Goal: Task Accomplishment & Management: Complete application form

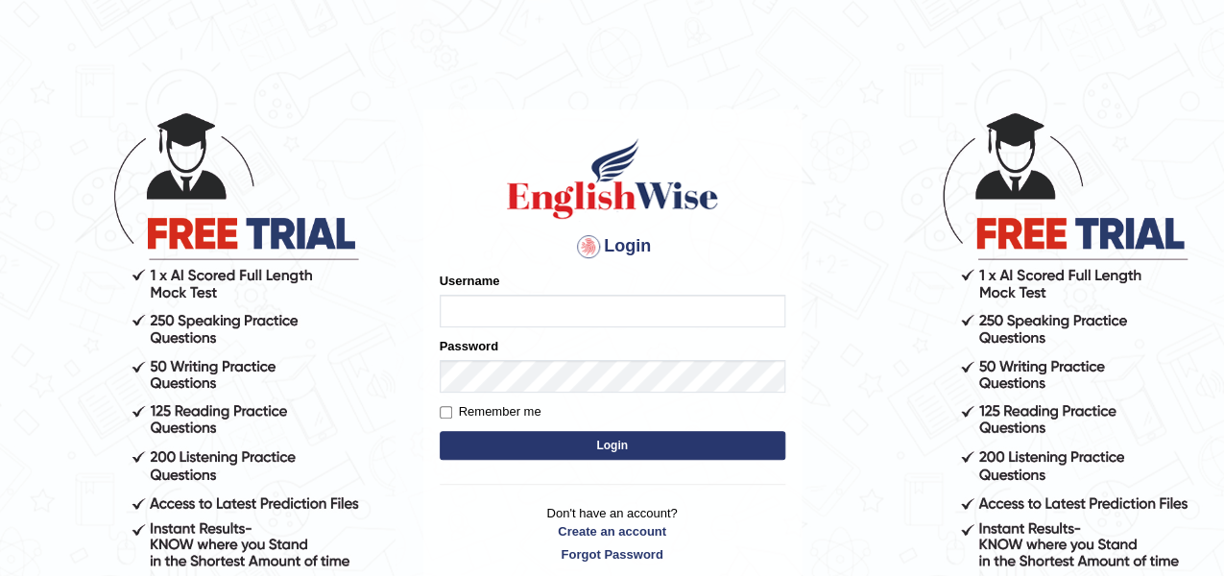
scroll to position [96, 0]
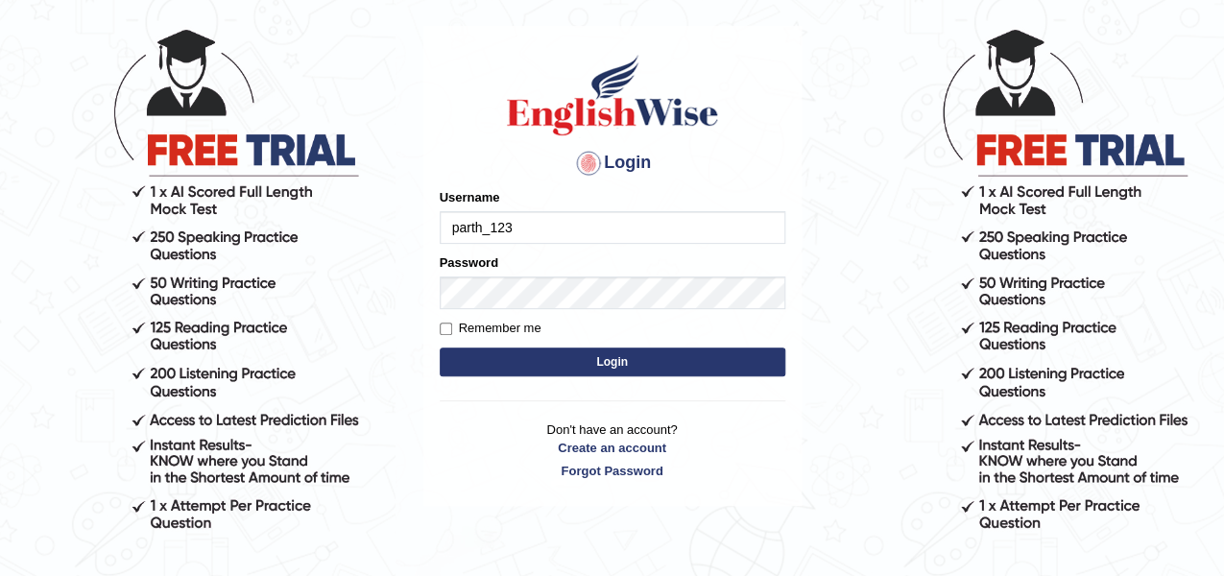
click at [560, 237] on input "parth_123" at bounding box center [613, 227] width 346 height 33
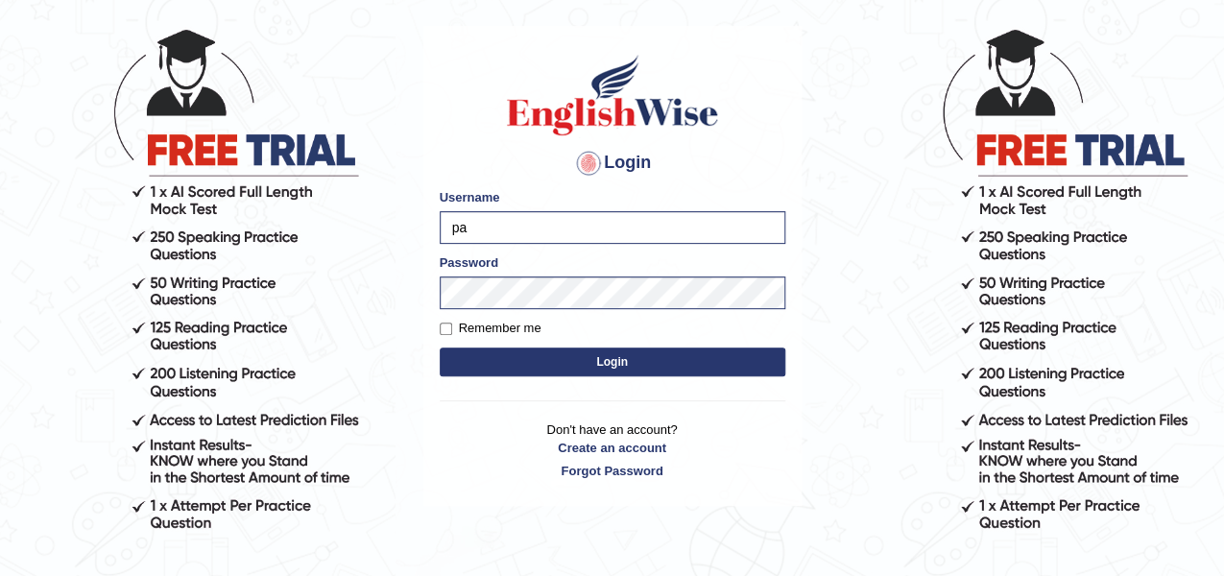
type input "p"
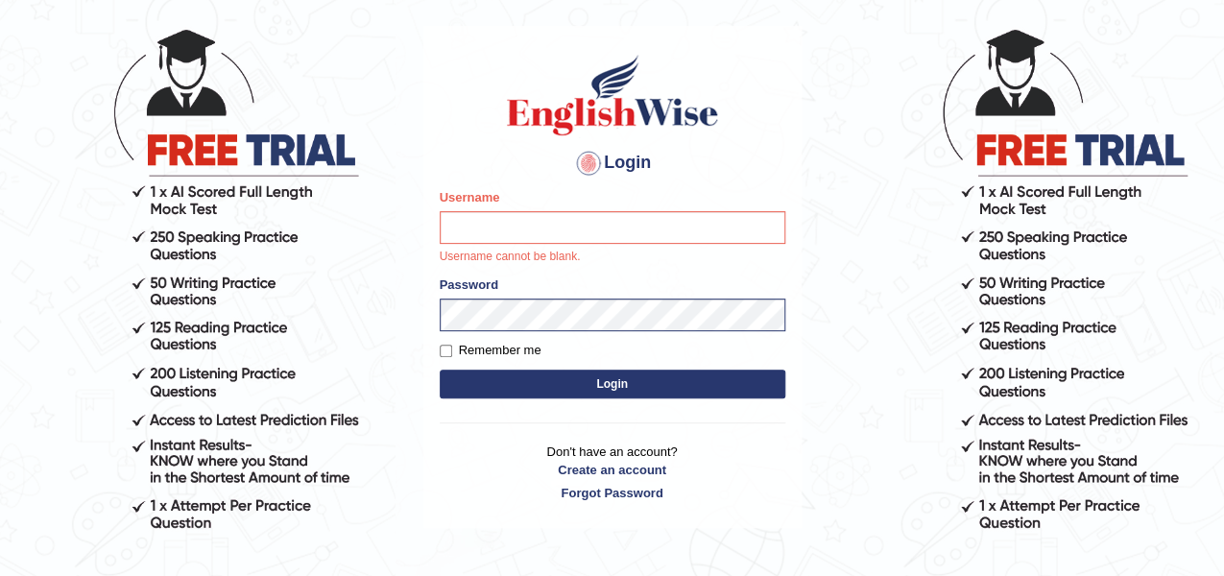
drag, startPoint x: 603, startPoint y: 175, endPoint x: 605, endPoint y: 163, distance: 11.7
click at [603, 168] on h4 "Login" at bounding box center [613, 163] width 346 height 31
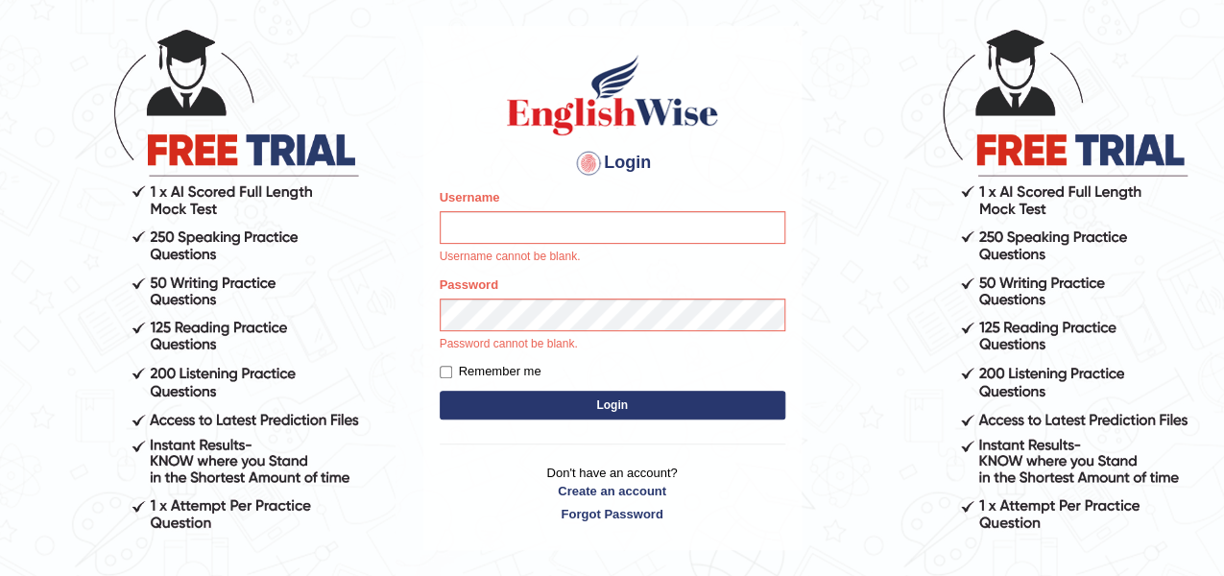
click at [605, 162] on h4 "Login" at bounding box center [613, 163] width 346 height 31
click at [605, 161] on h4 "Login" at bounding box center [613, 163] width 346 height 31
click at [615, 161] on h4 "Login" at bounding box center [613, 163] width 346 height 31
click at [586, 406] on button "Login" at bounding box center [613, 405] width 346 height 29
click at [586, 407] on form "Please fix the following errors: Username Username cannot be blank. Password Pa…" at bounding box center [613, 306] width 346 height 236
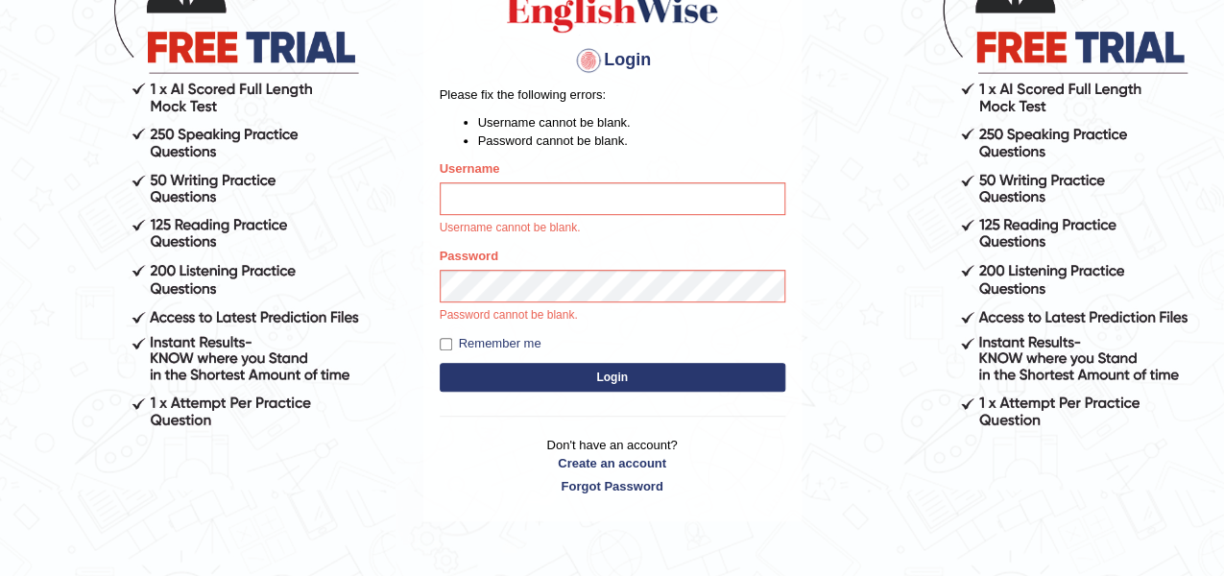
scroll to position [250, 0]
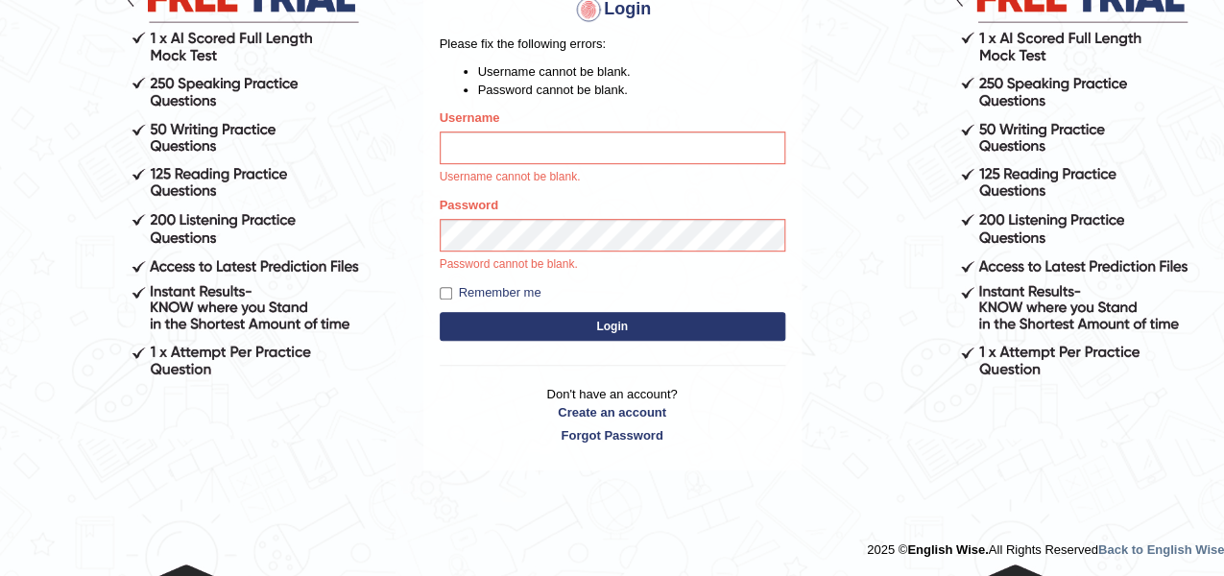
click at [619, 393] on p "Don't have an account? Create an account Forgot Password" at bounding box center [613, 415] width 346 height 60
click at [618, 412] on link "Create an account" at bounding box center [613, 412] width 346 height 18
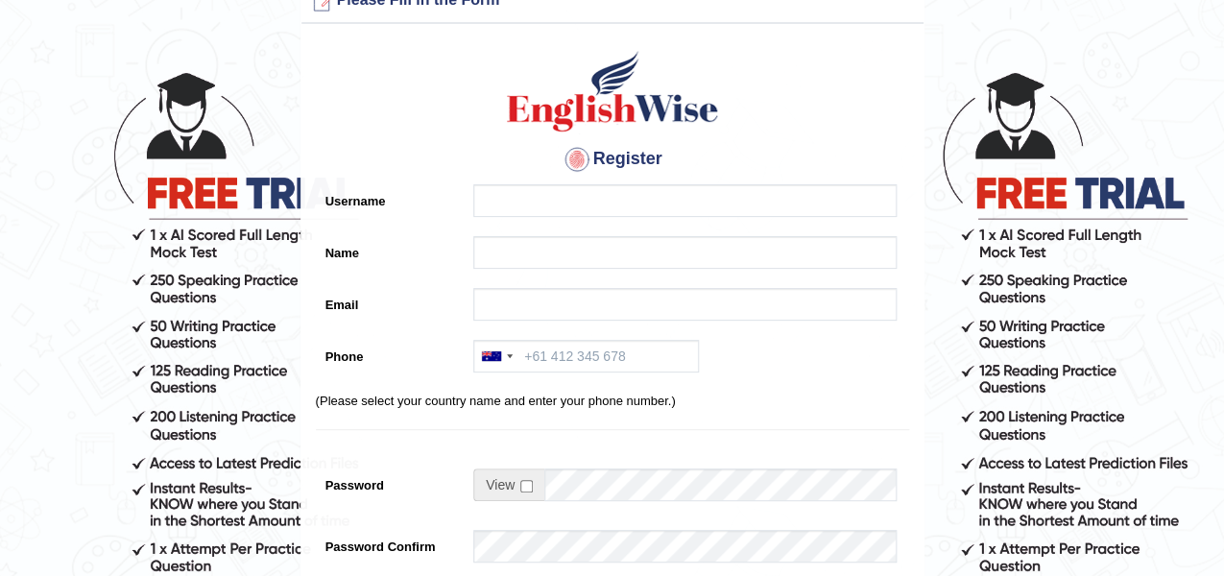
scroll to position [96, 0]
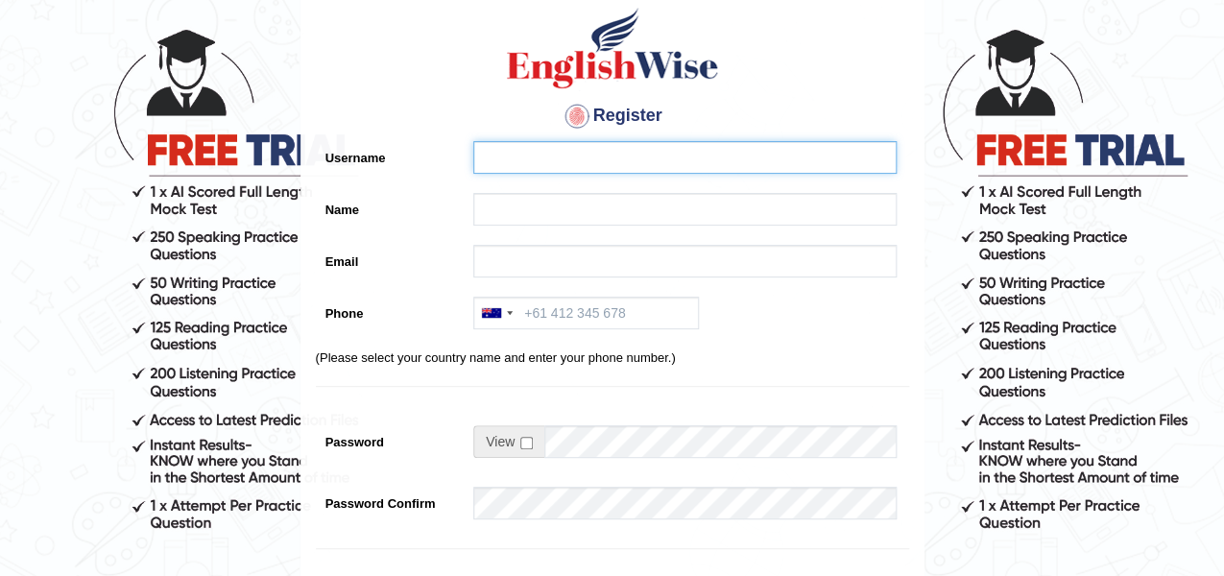
click at [591, 162] on input "Username" at bounding box center [684, 157] width 423 height 33
type input "harkiratghuman"
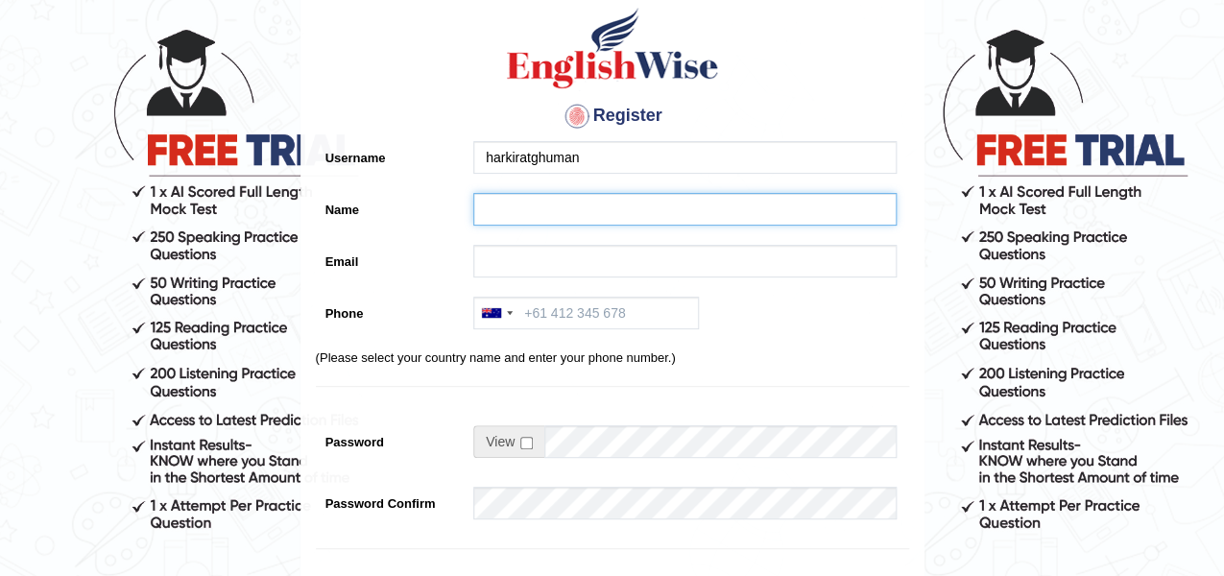
click at [564, 199] on input "Name" at bounding box center [684, 209] width 423 height 33
type input "harkirat"
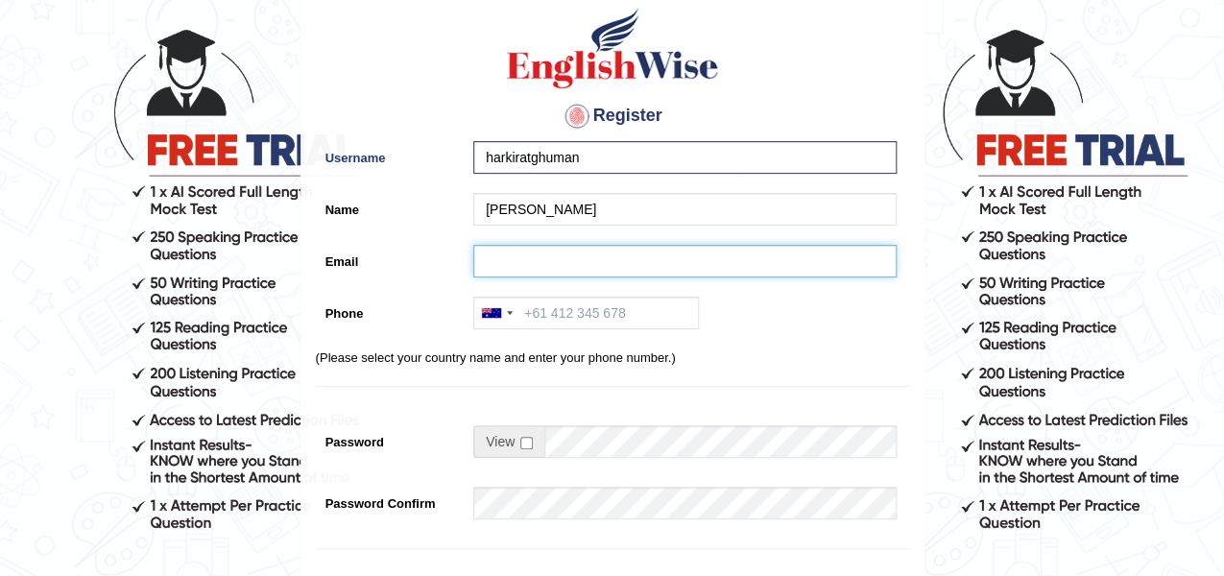
click at [544, 258] on input "Email" at bounding box center [684, 261] width 423 height 33
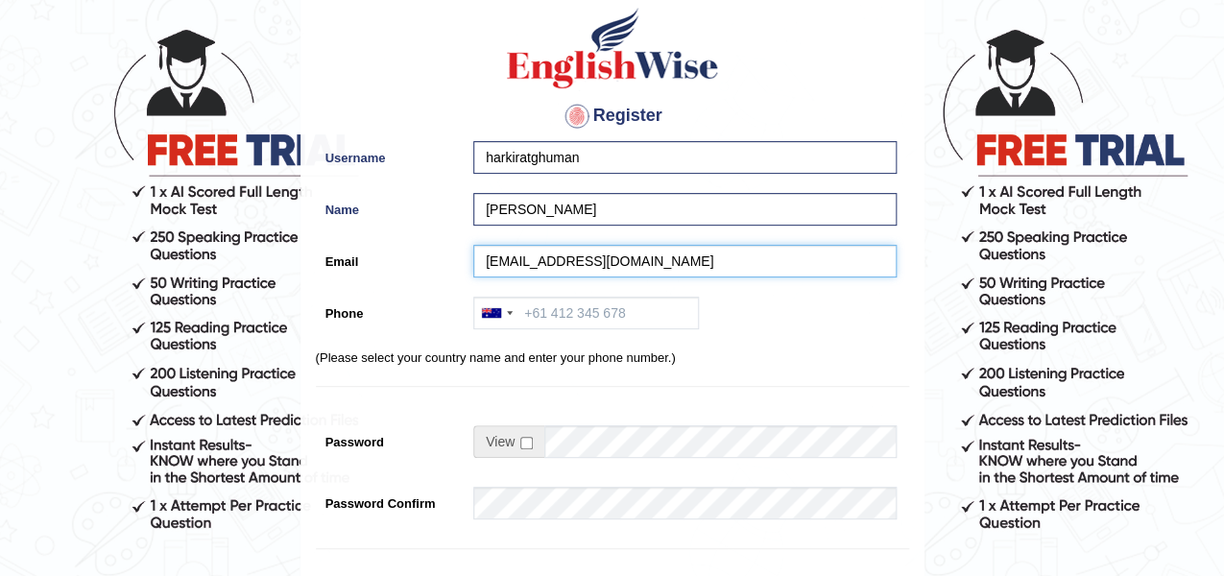
type input "[EMAIL_ADDRESS][DOMAIN_NAME]"
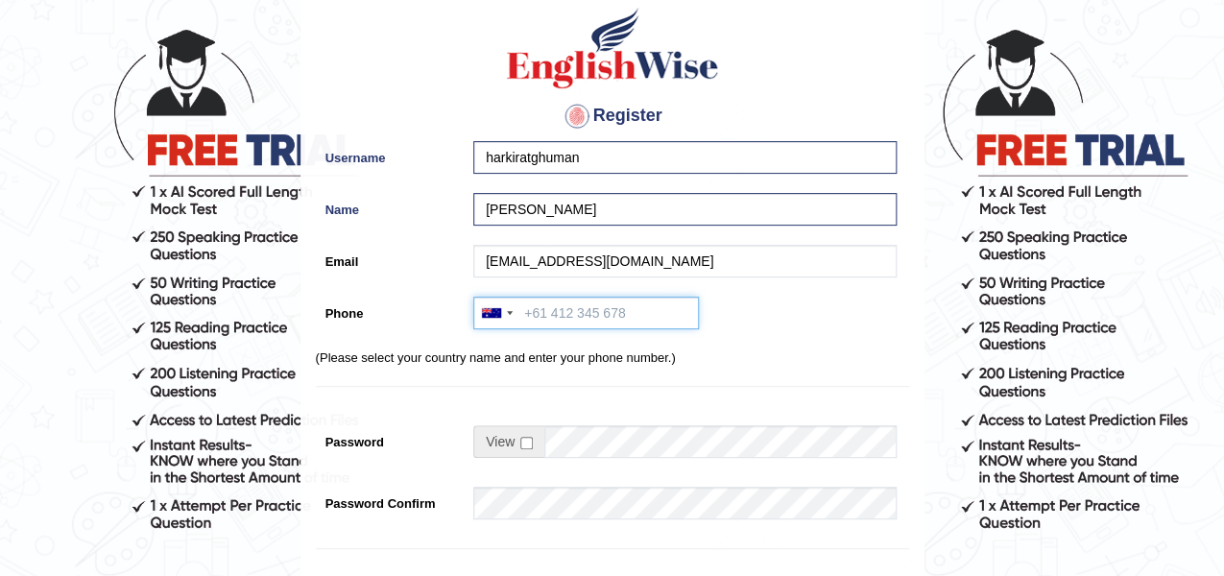
click at [532, 320] on input "Phone" at bounding box center [586, 313] width 226 height 33
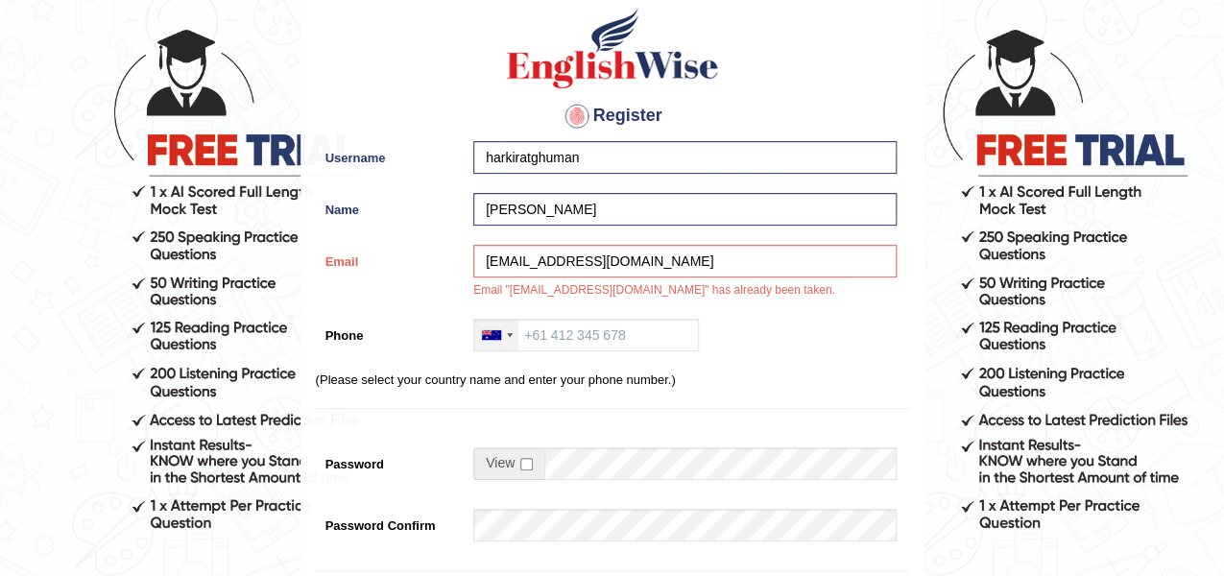
click at [509, 333] on div at bounding box center [510, 335] width 6 height 4
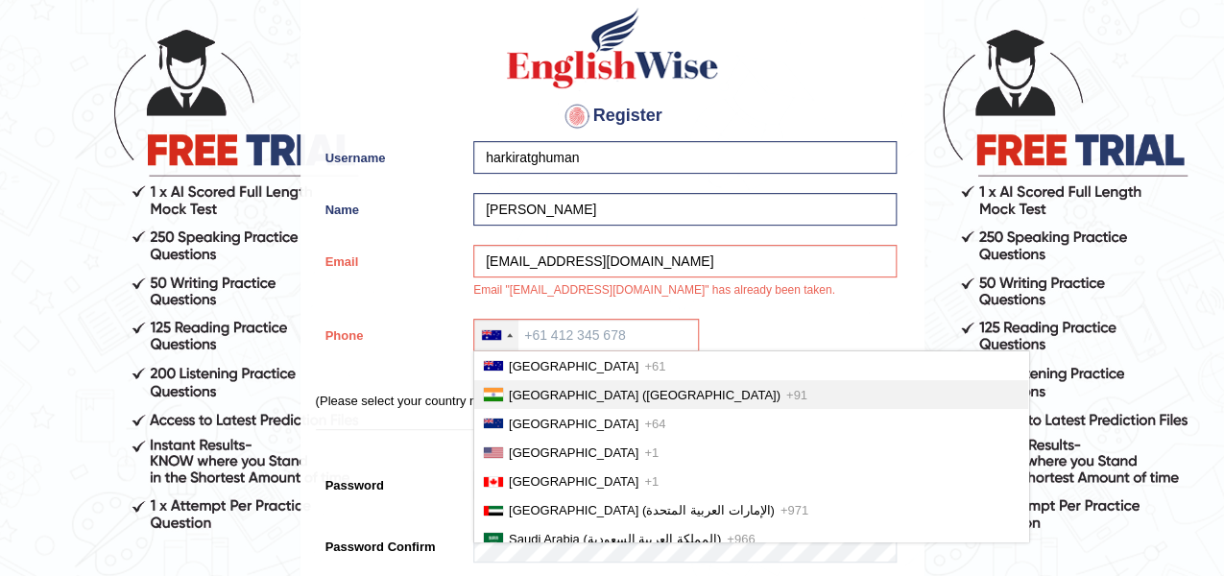
click at [515, 384] on li "India (भारत) +91" at bounding box center [751, 394] width 554 height 29
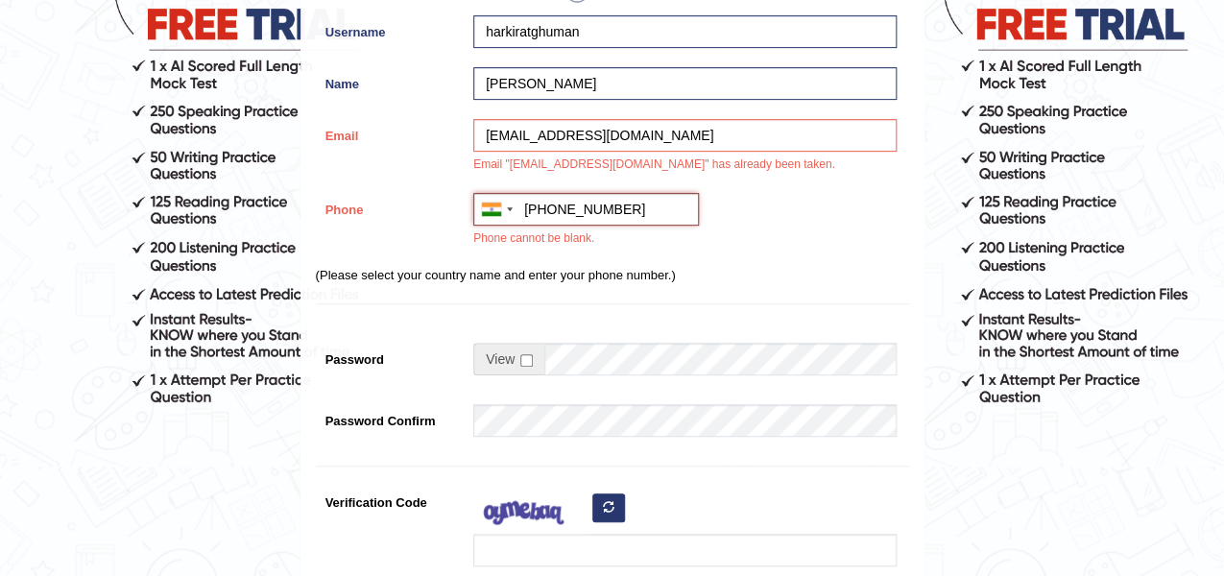
scroll to position [288, 0]
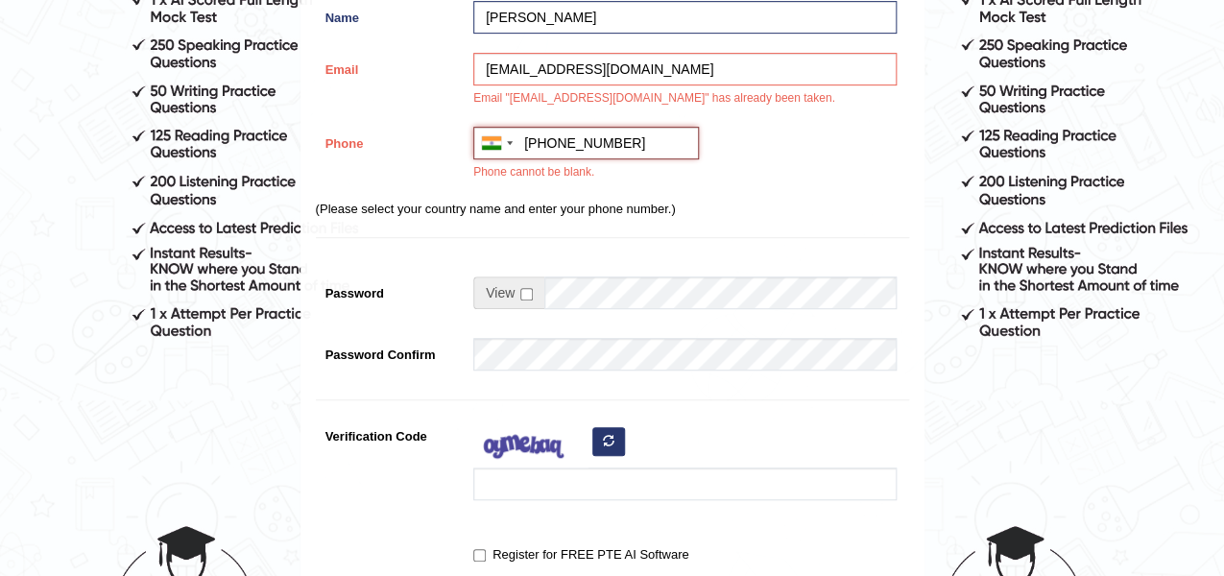
type input "+919306252283"
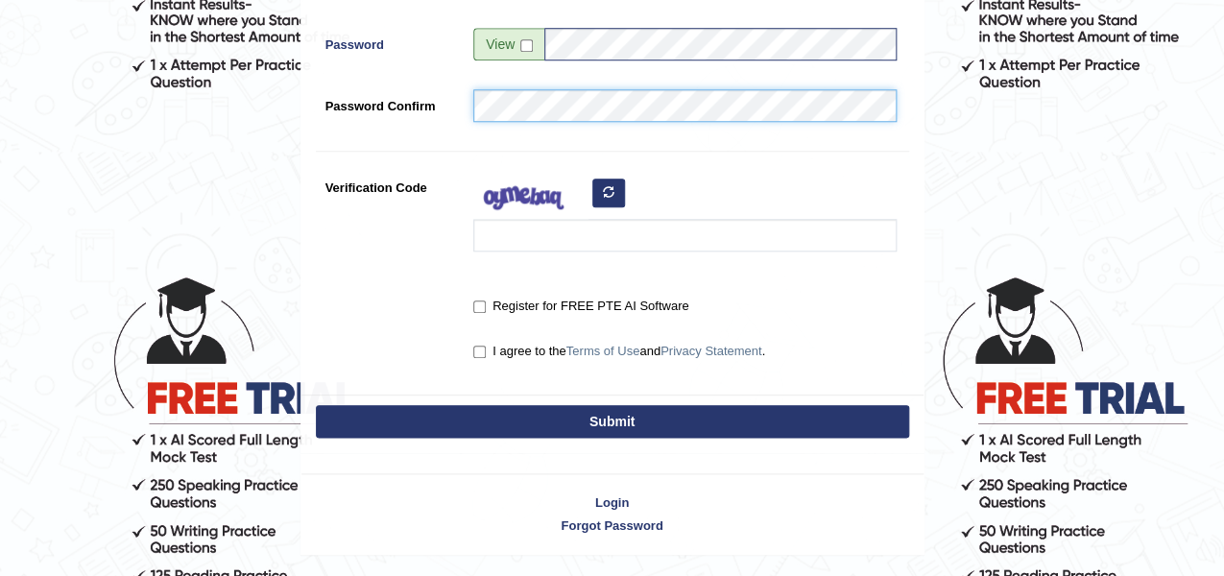
scroll to position [576, 0]
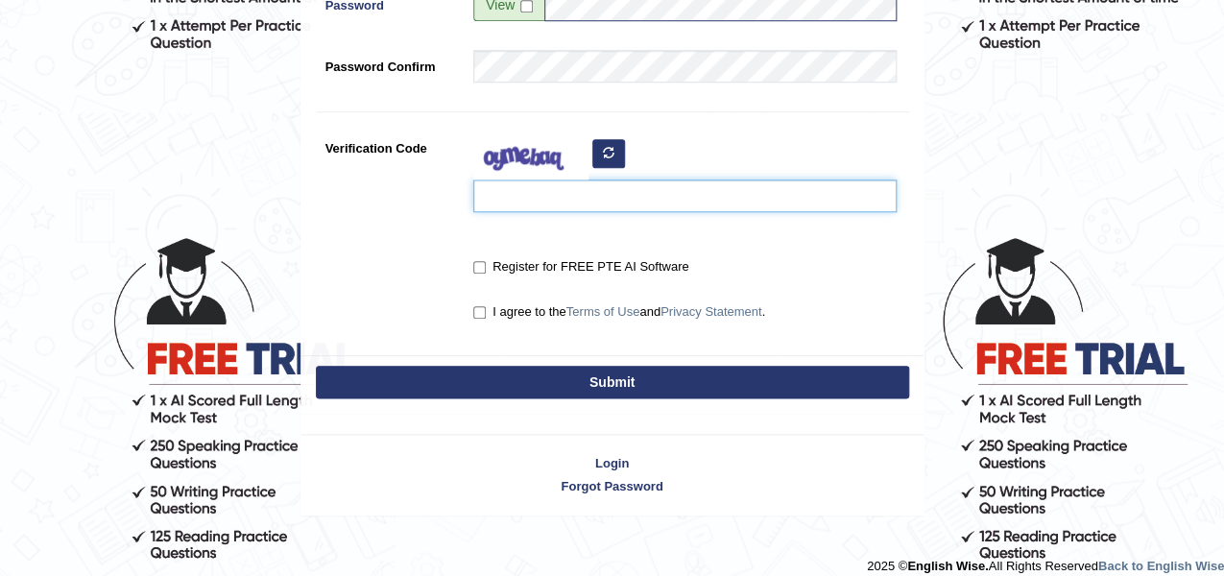
click at [566, 202] on input "Verification Code" at bounding box center [684, 196] width 423 height 33
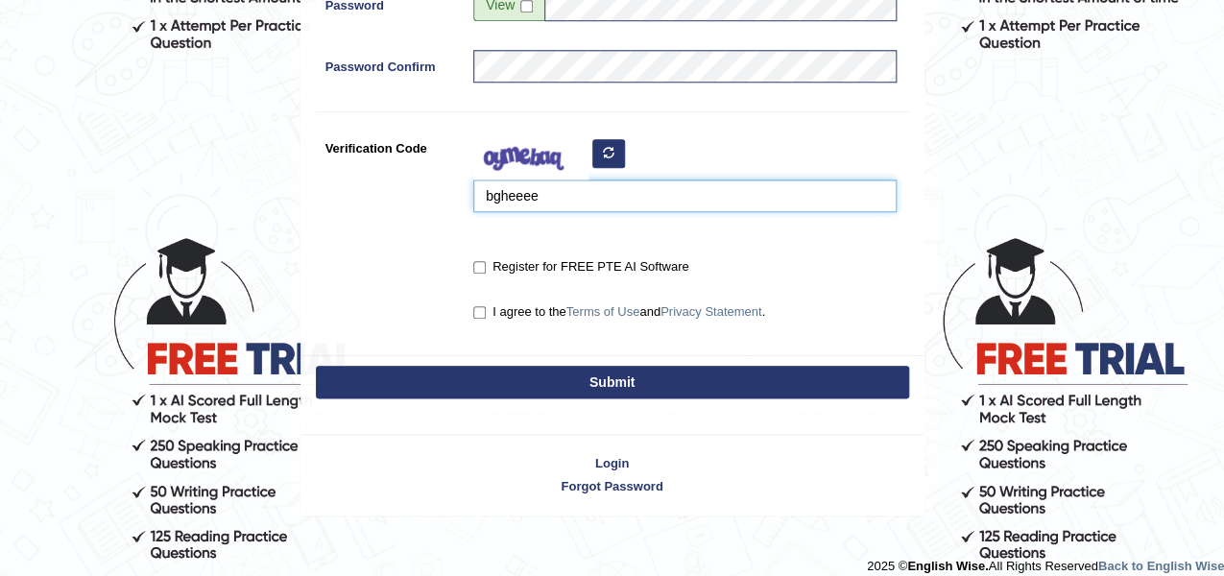
type input "bgheeee"
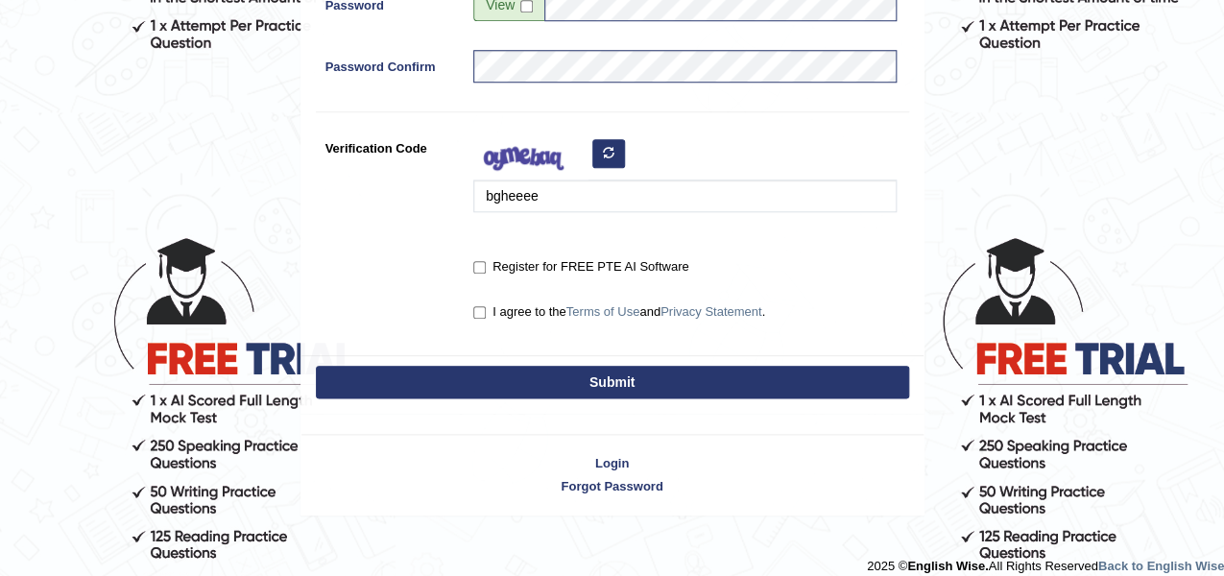
click at [567, 380] on button "Submit" at bounding box center [612, 382] width 593 height 33
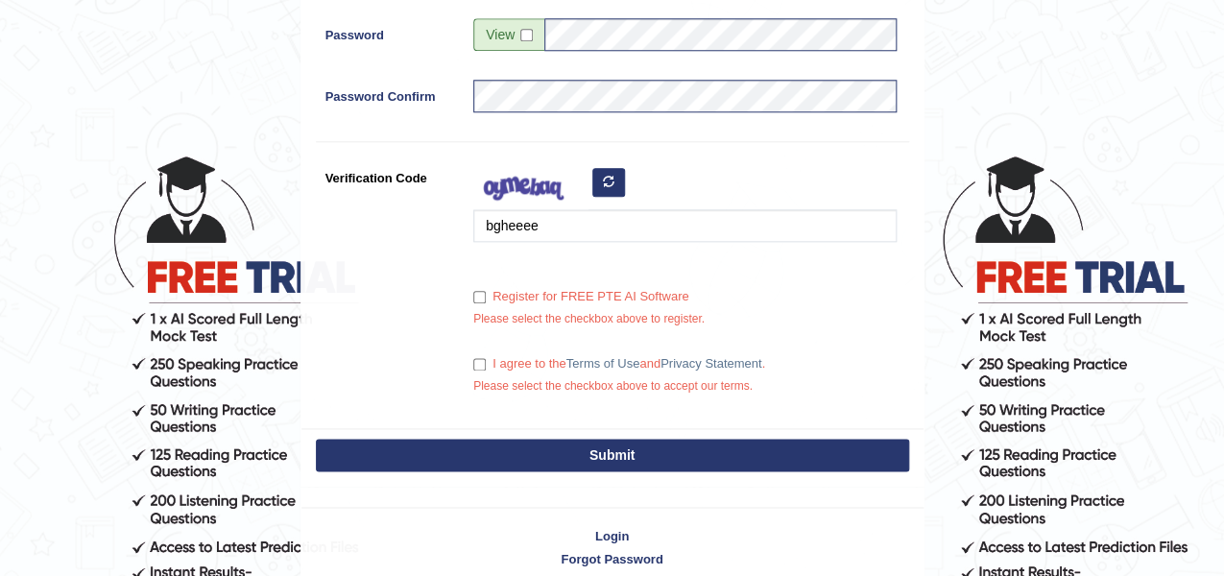
scroll to position [746, 0]
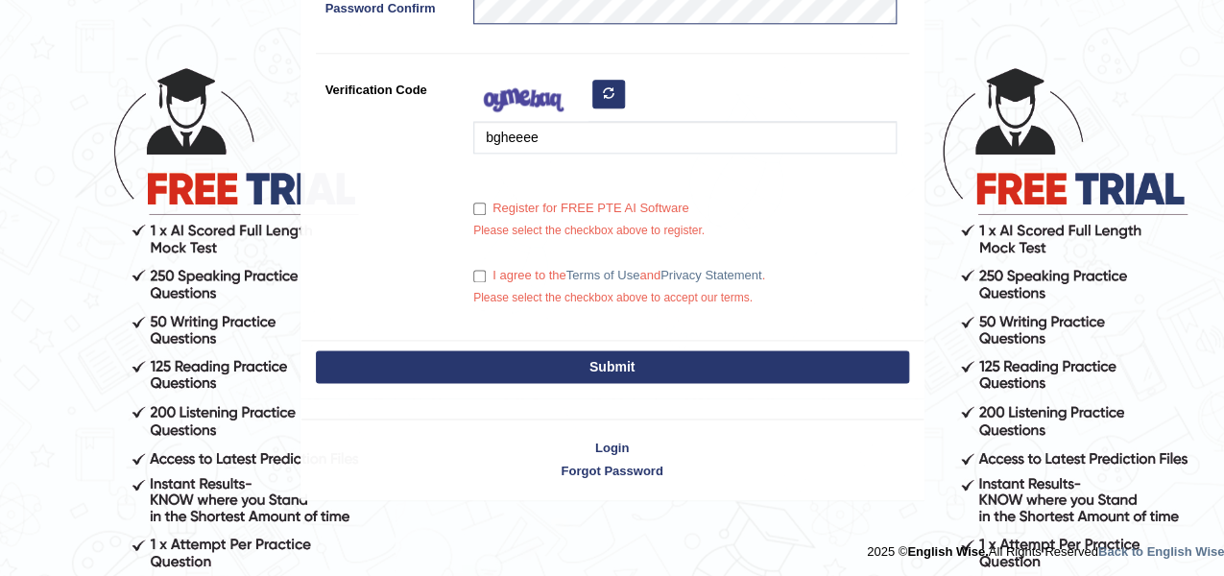
click at [473, 267] on label "I agree to the Terms of Use and Privacy Statement ." at bounding box center [619, 275] width 292 height 19
click at [473, 270] on input "I agree to the Terms of Use and Privacy Statement ." at bounding box center [479, 276] width 12 height 12
checkbox input "true"
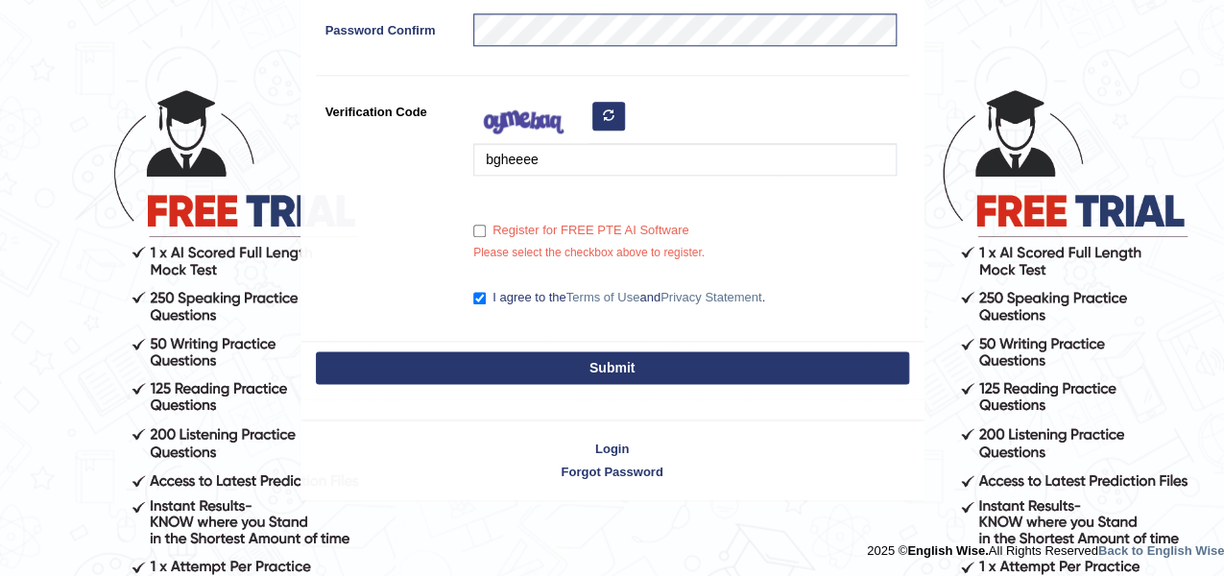
click at [470, 226] on div "Register for FREE PTE AI Software Please select the checkbox above to register." at bounding box center [680, 243] width 433 height 58
click at [483, 225] on input "Register for FREE PTE AI Software" at bounding box center [479, 231] width 12 height 12
checkbox input "true"
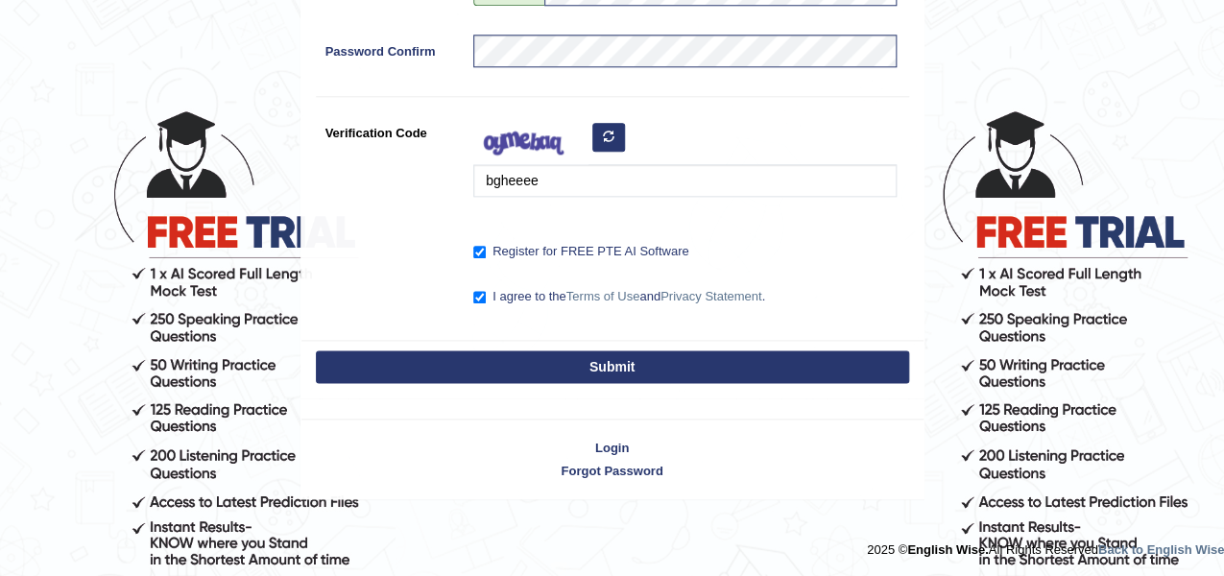
click at [472, 358] on button "Submit" at bounding box center [612, 366] width 593 height 33
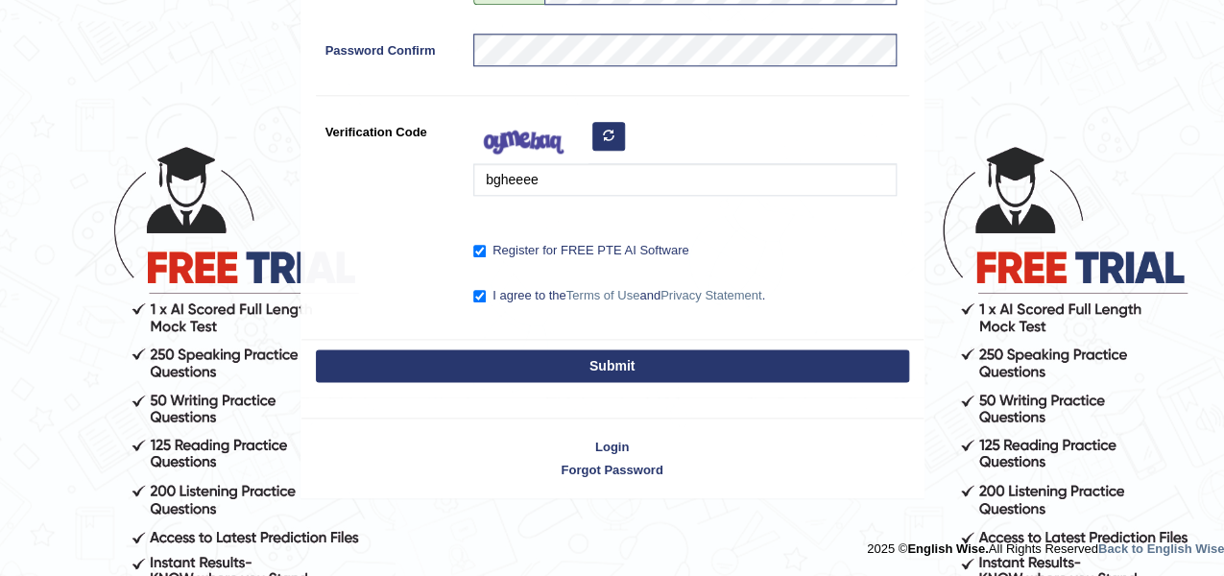
scroll to position [415, 0]
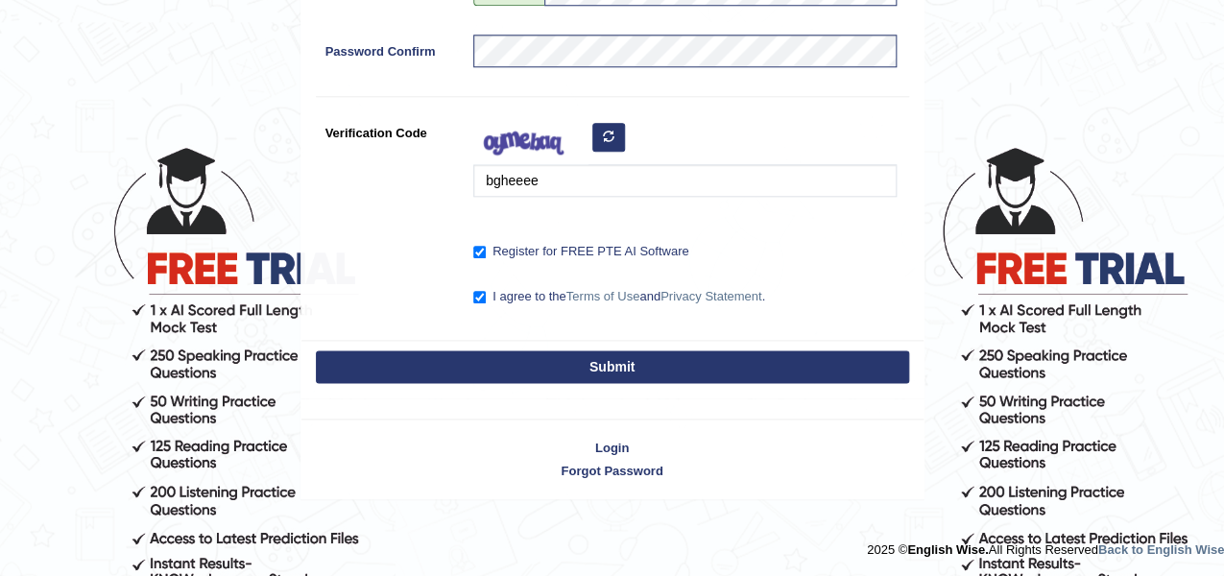
click at [557, 370] on button "Submit" at bounding box center [612, 366] width 593 height 33
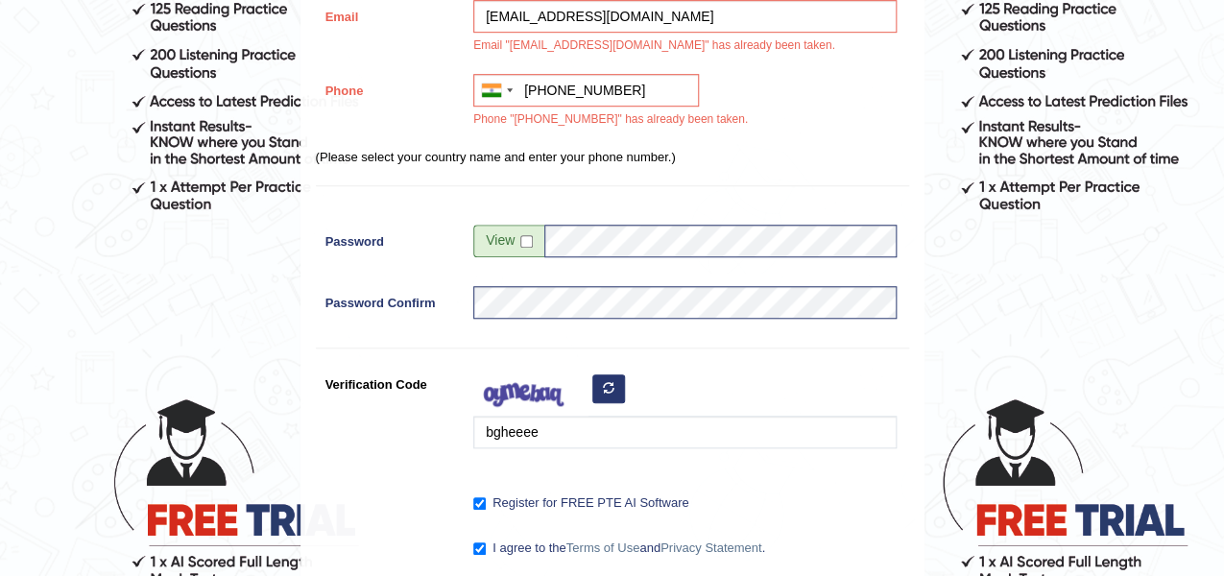
click at [504, 240] on span at bounding box center [508, 241] width 71 height 33
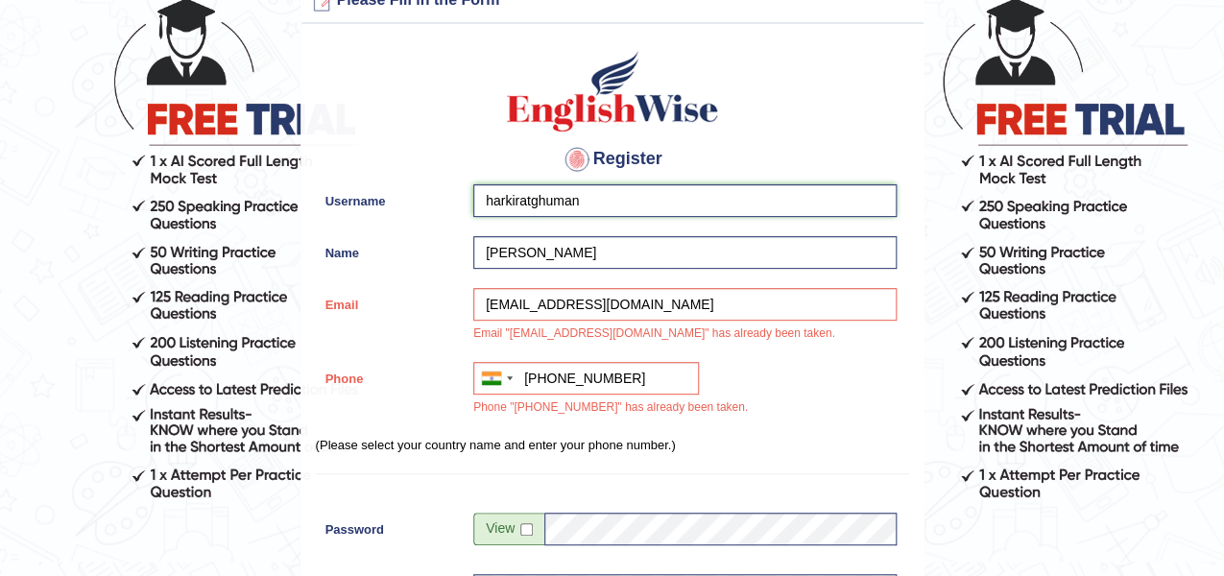
click at [603, 204] on input "harkiratghuman" at bounding box center [684, 200] width 423 height 33
type input "h"
type input "Harkirat"
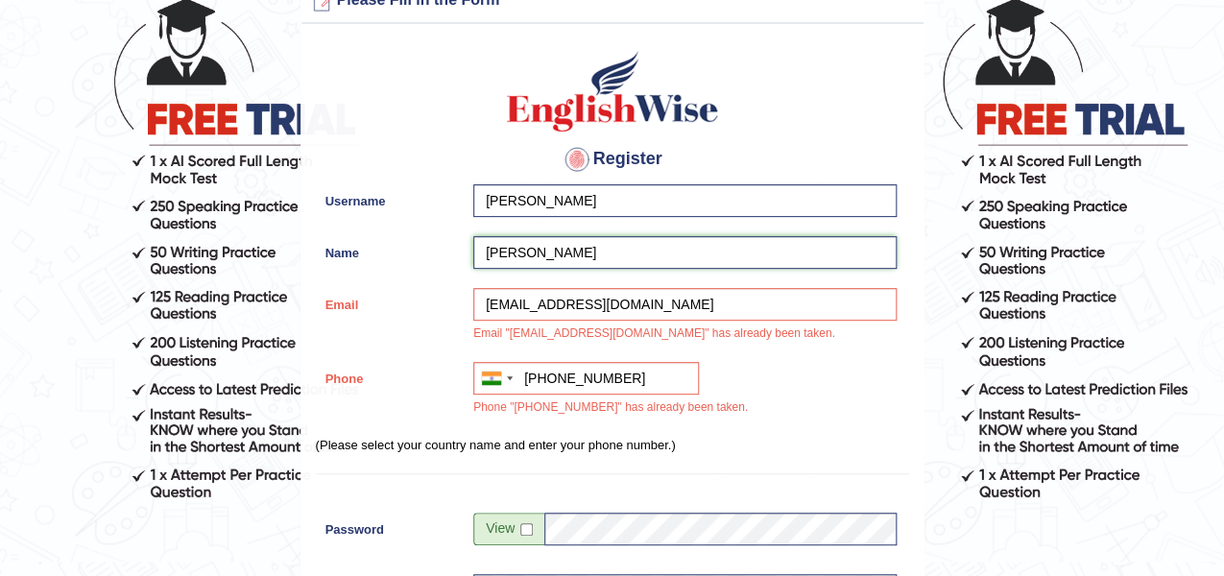
click at [557, 253] on input "harkirat" at bounding box center [684, 252] width 423 height 33
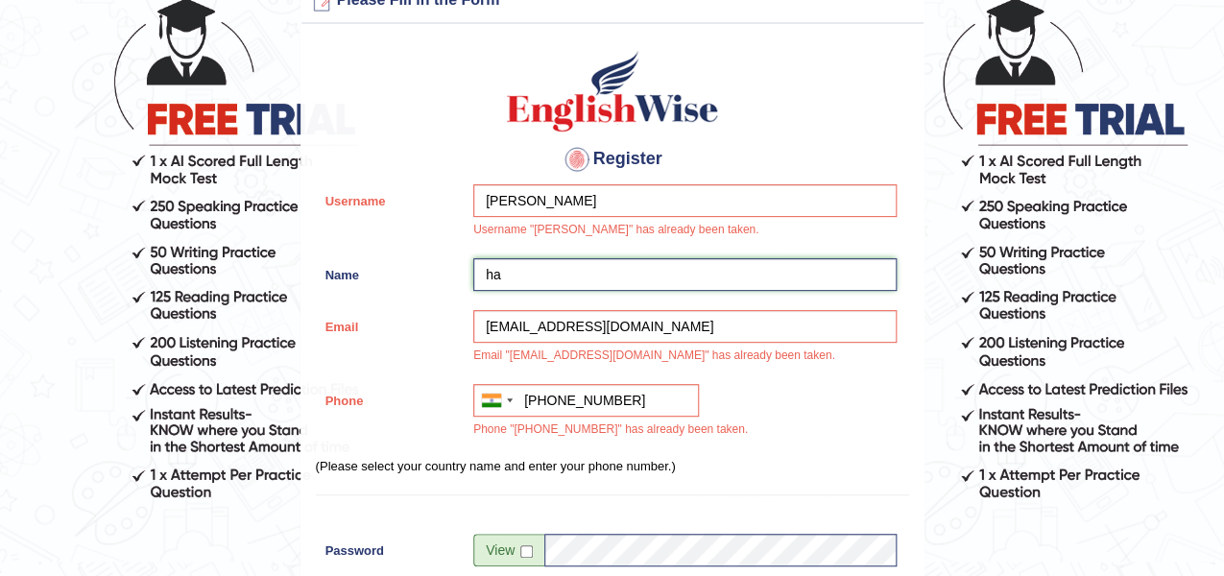
type input "h"
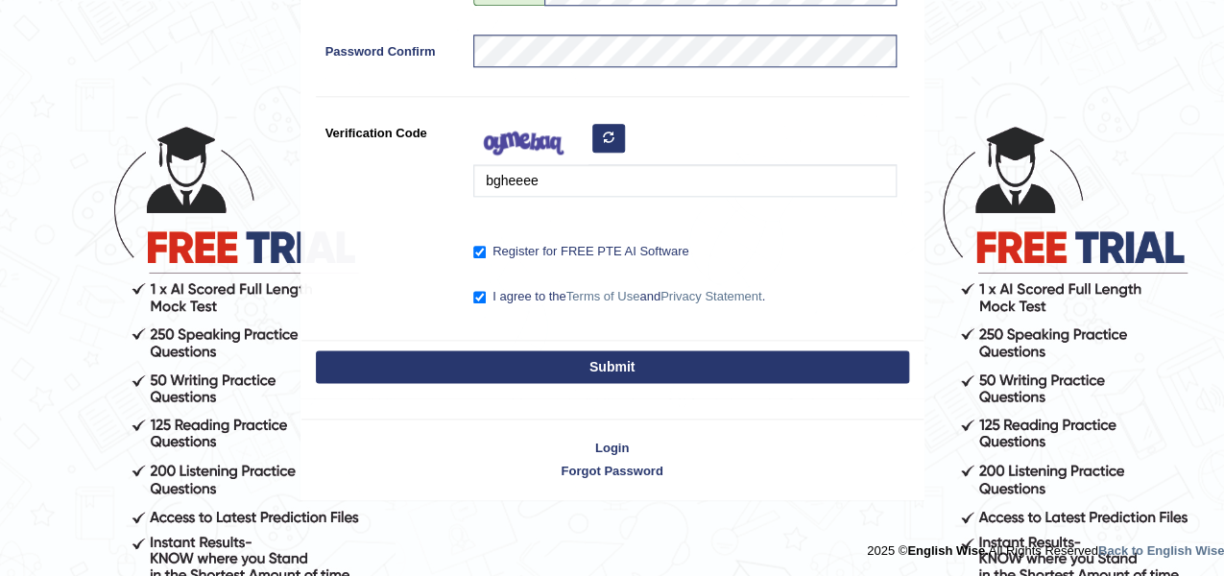
scroll to position [687, 0]
type input "Kirat"
click at [560, 352] on button "Submit" at bounding box center [612, 366] width 593 height 33
click at [559, 361] on button "Submit" at bounding box center [612, 366] width 593 height 33
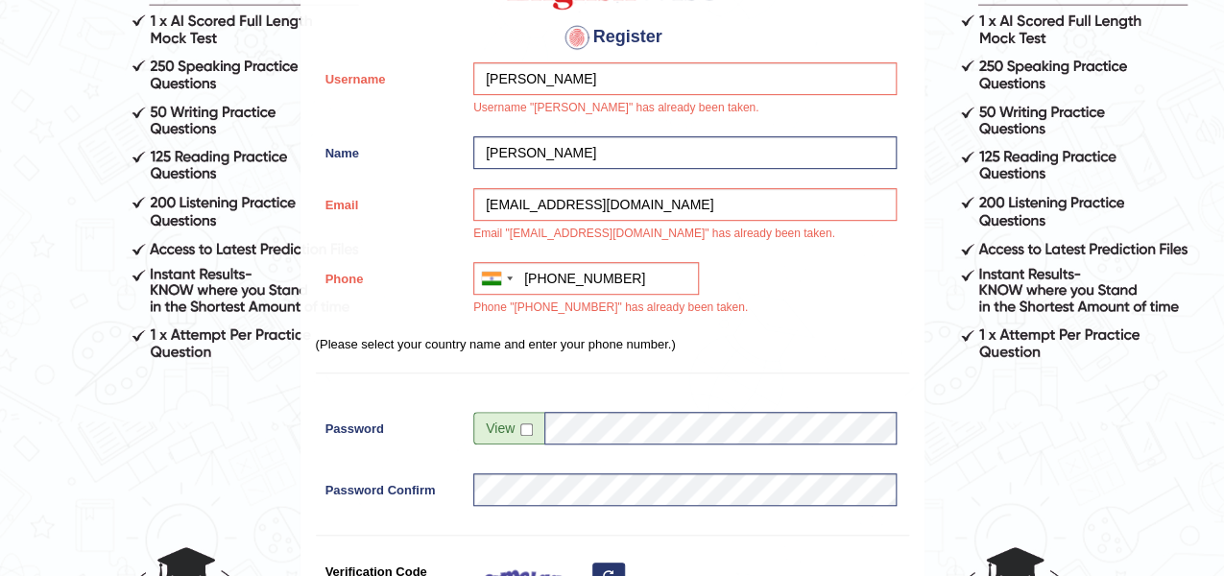
scroll to position [233, 0]
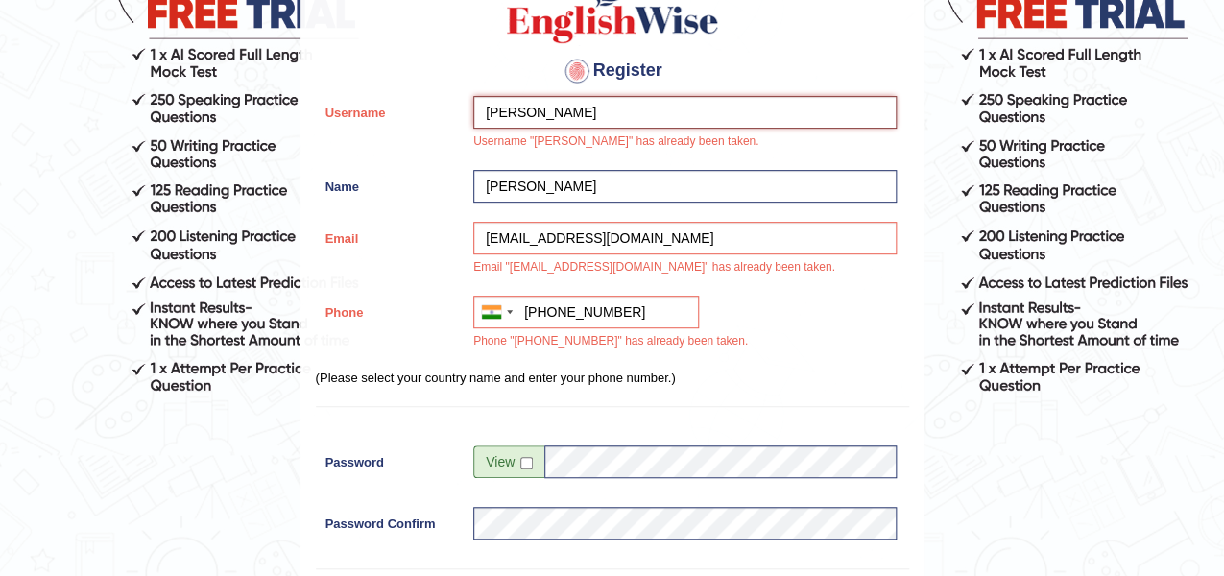
click at [559, 115] on input "Harkirat" at bounding box center [684, 112] width 423 height 33
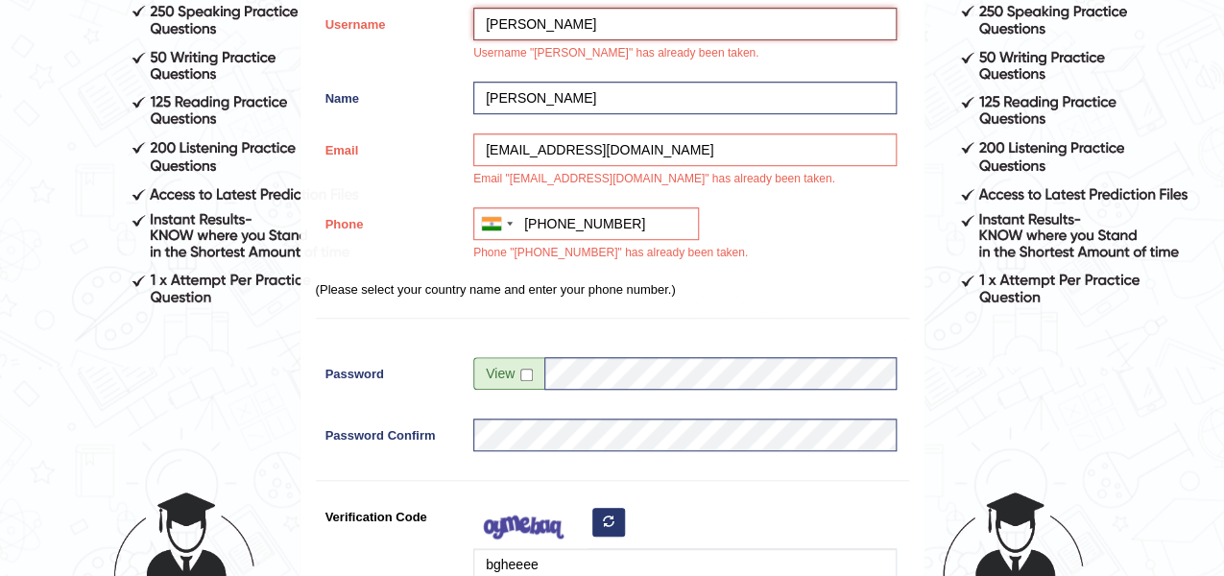
scroll to position [617, 0]
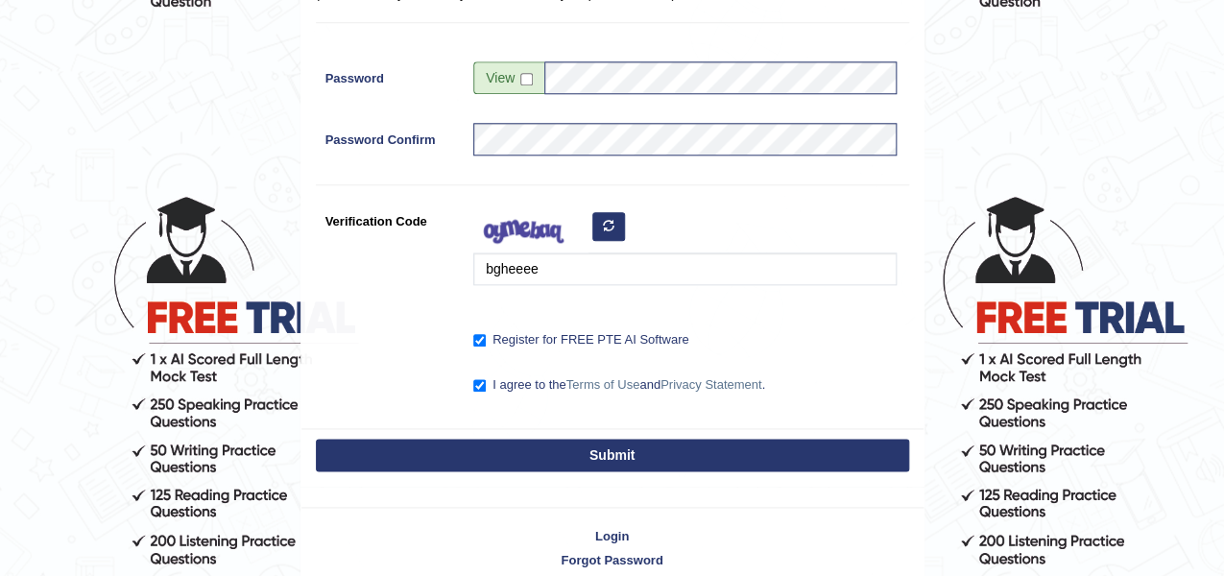
click at [503, 440] on button "Submit" at bounding box center [612, 455] width 593 height 33
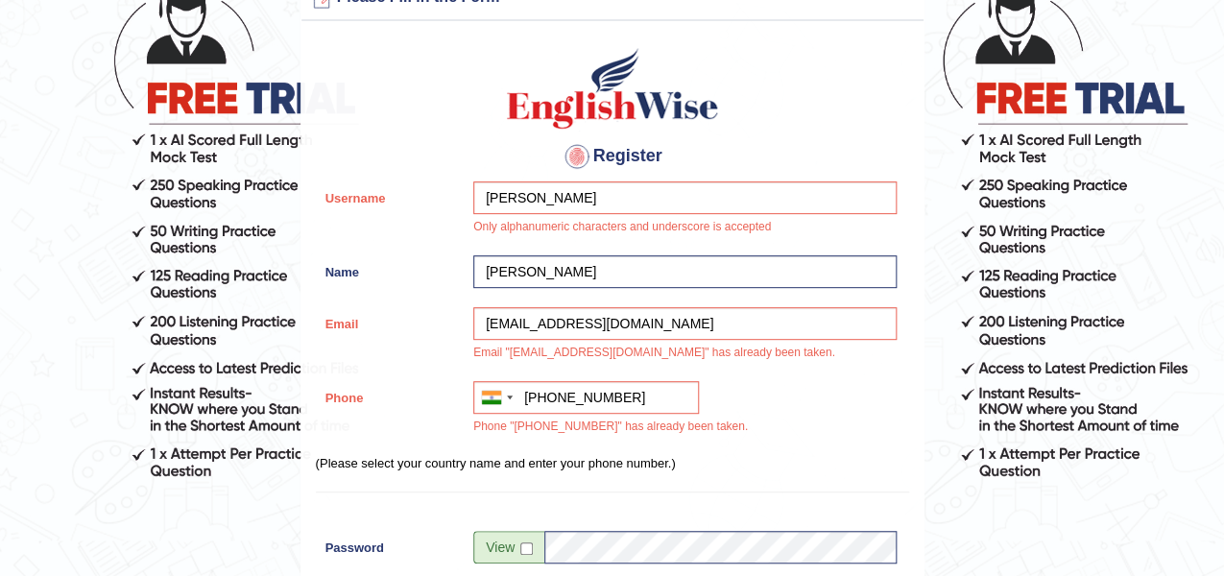
scroll to position [137, 0]
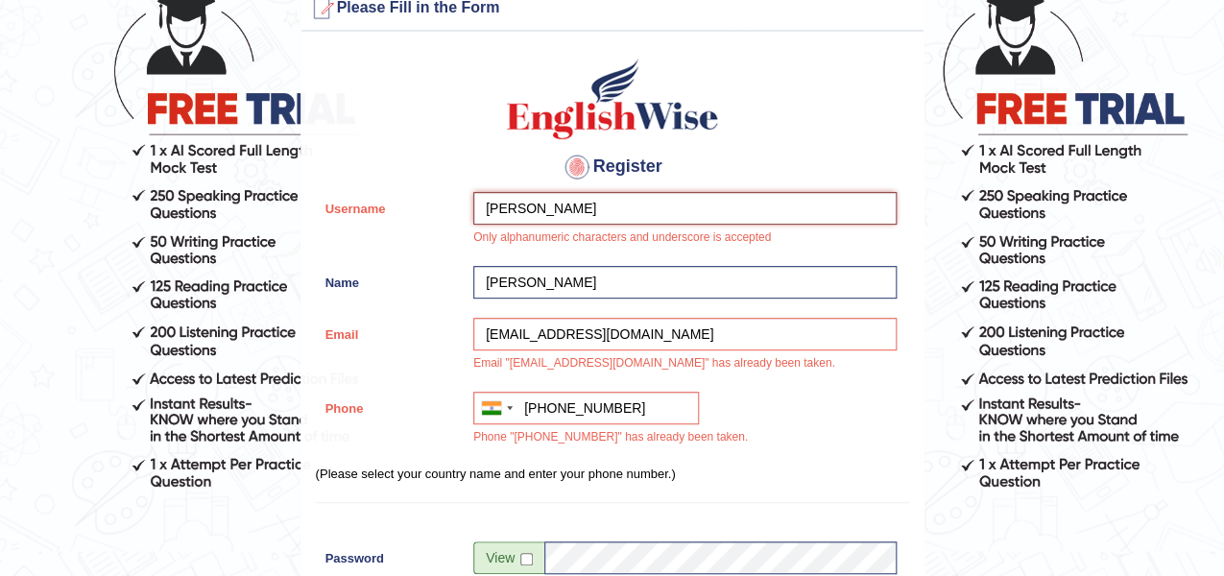
click at [571, 207] on input "Harkirat ghuman" at bounding box center [684, 208] width 423 height 33
click at [538, 203] on input "Harkirat ghumhan" at bounding box center [684, 208] width 423 height 33
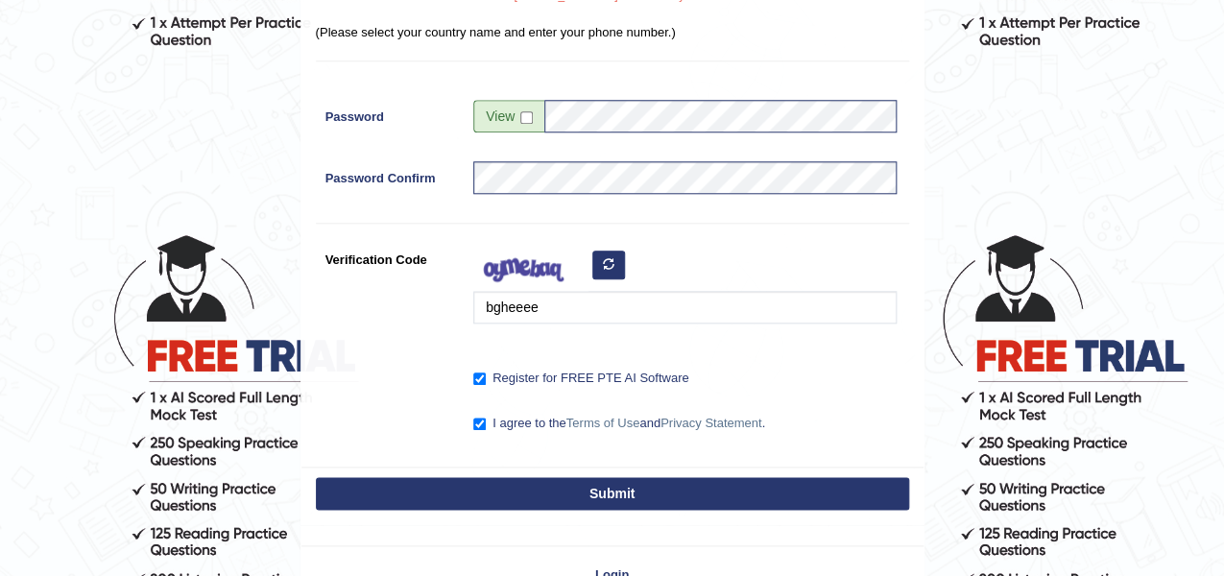
scroll to position [706, 0]
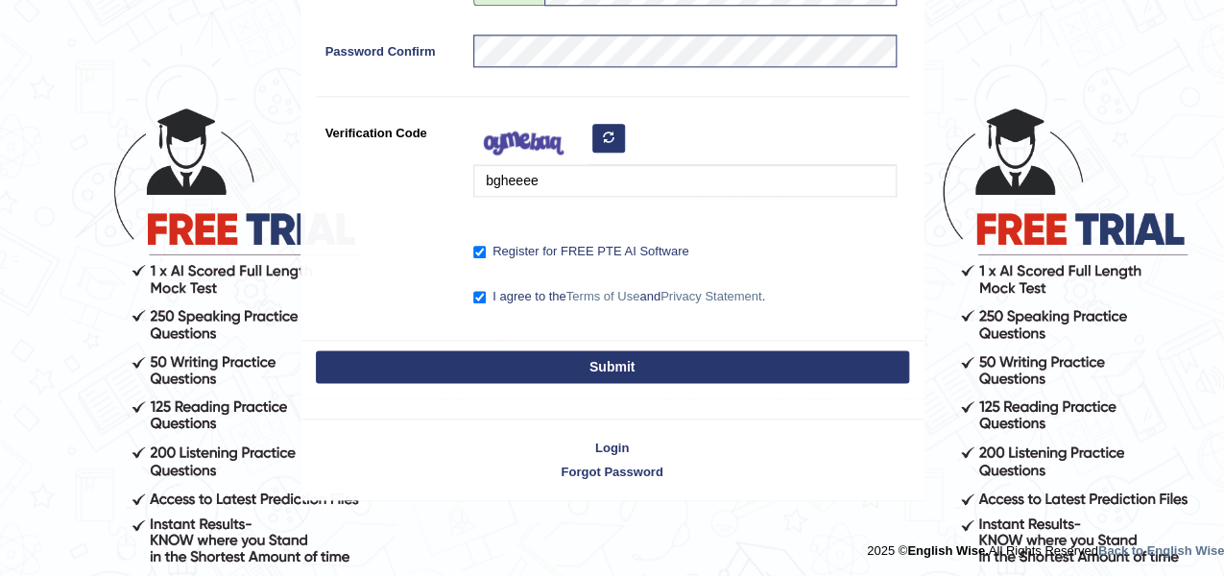
click at [602, 374] on button "Submit" at bounding box center [612, 366] width 593 height 33
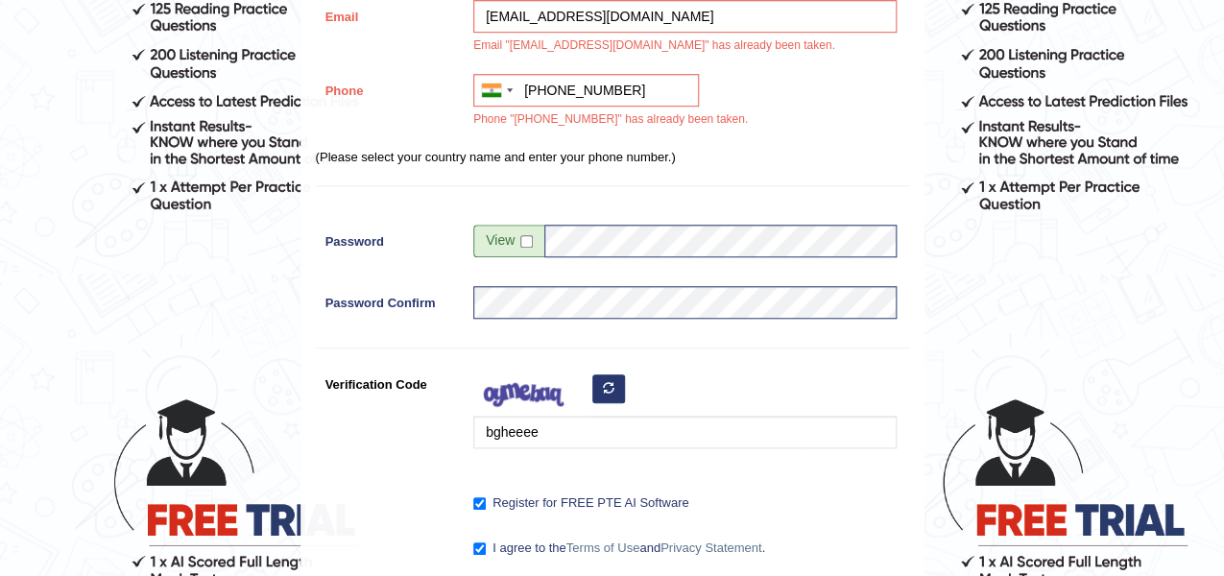
scroll to position [31, 0]
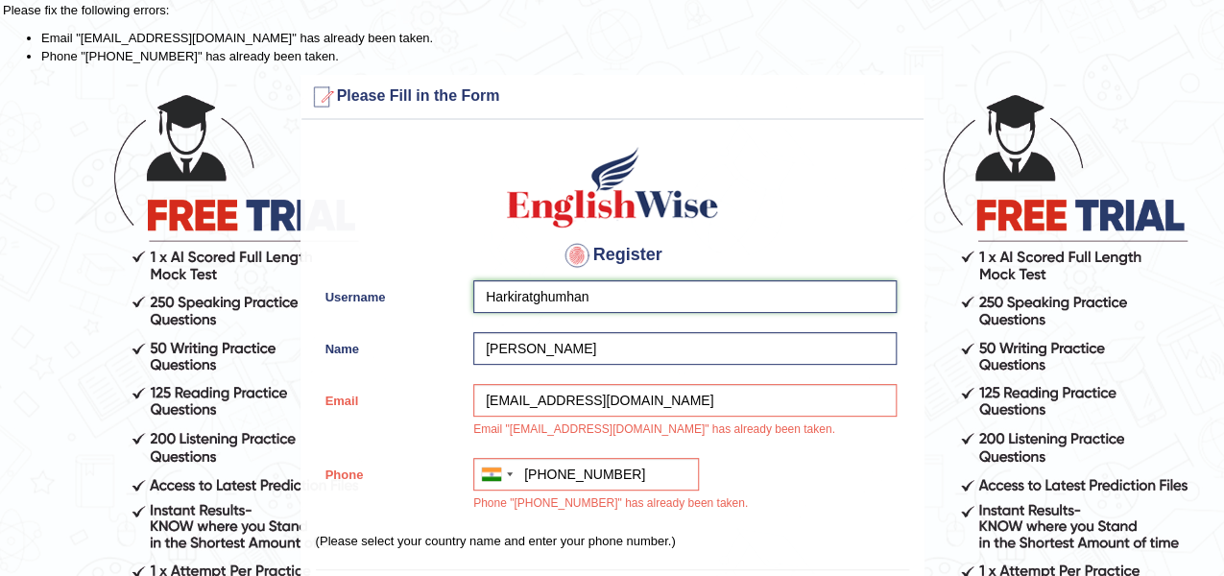
click at [572, 296] on input "Harkiratghumhan" at bounding box center [684, 296] width 423 height 33
click at [590, 301] on input "Harkiratghuman" at bounding box center [684, 296] width 423 height 33
type input "harkiratghuman"
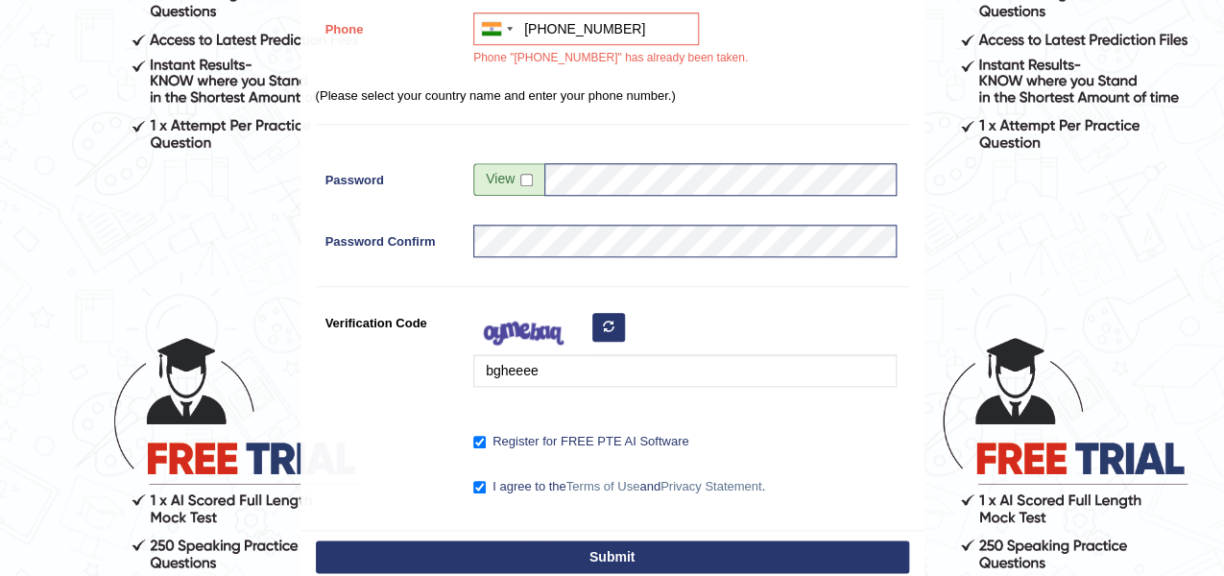
scroll to position [666, 0]
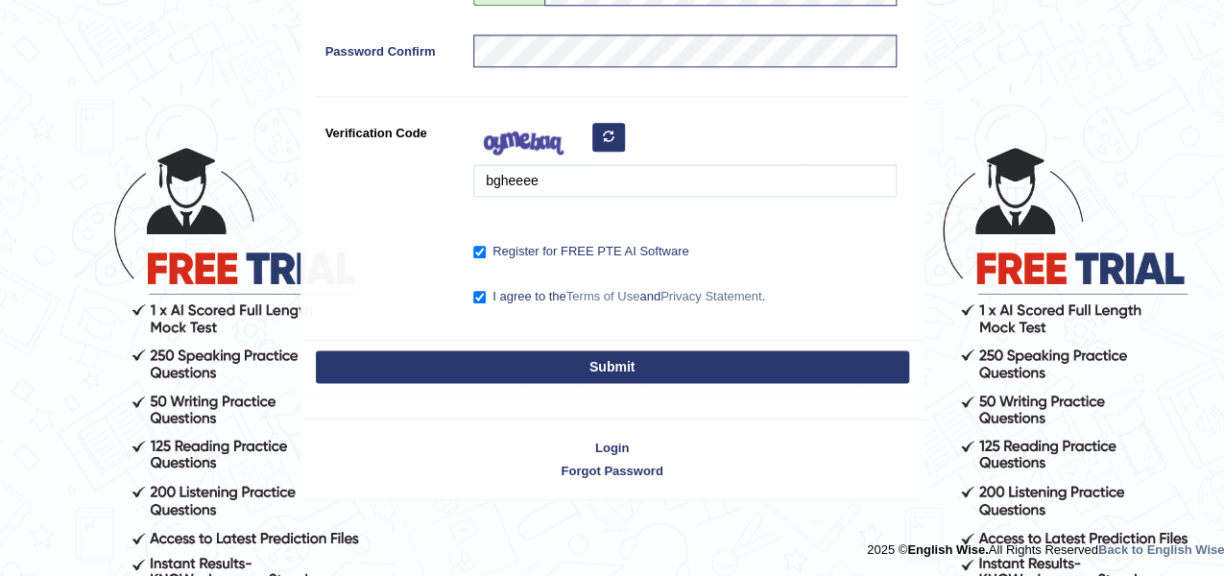
click at [580, 364] on button "Submit" at bounding box center [612, 366] width 593 height 33
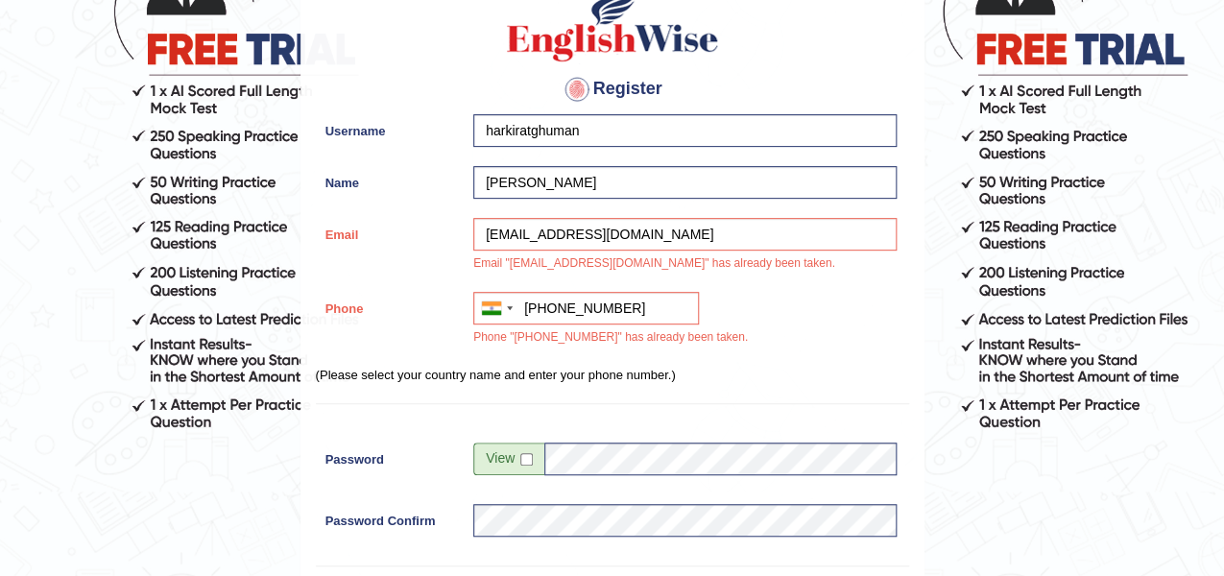
scroll to position [31, 0]
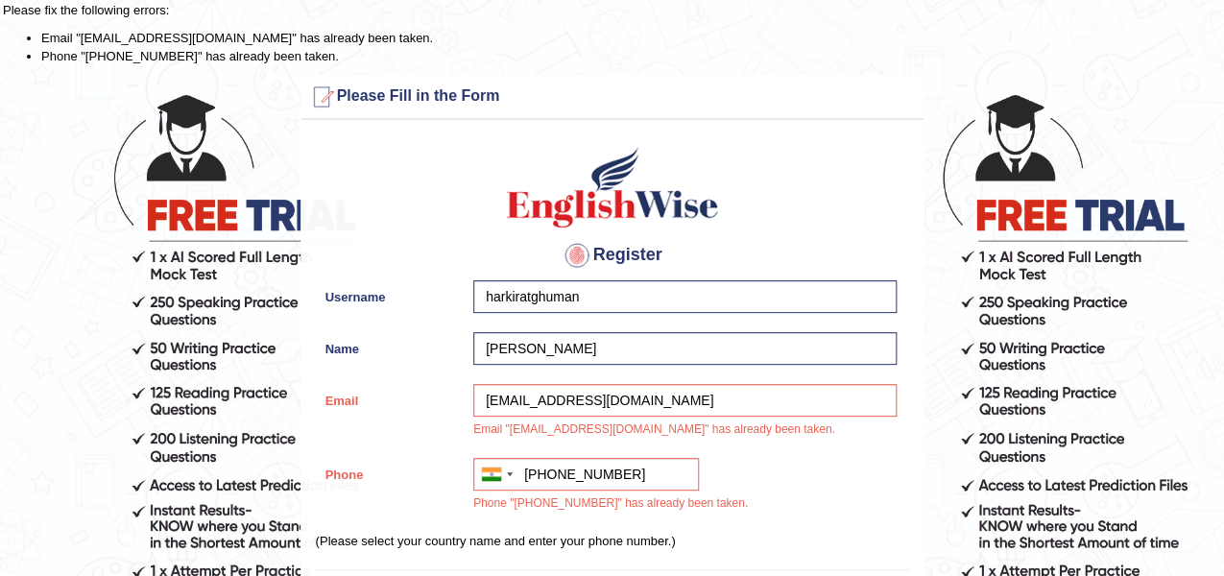
click at [577, 246] on div at bounding box center [577, 255] width 31 height 31
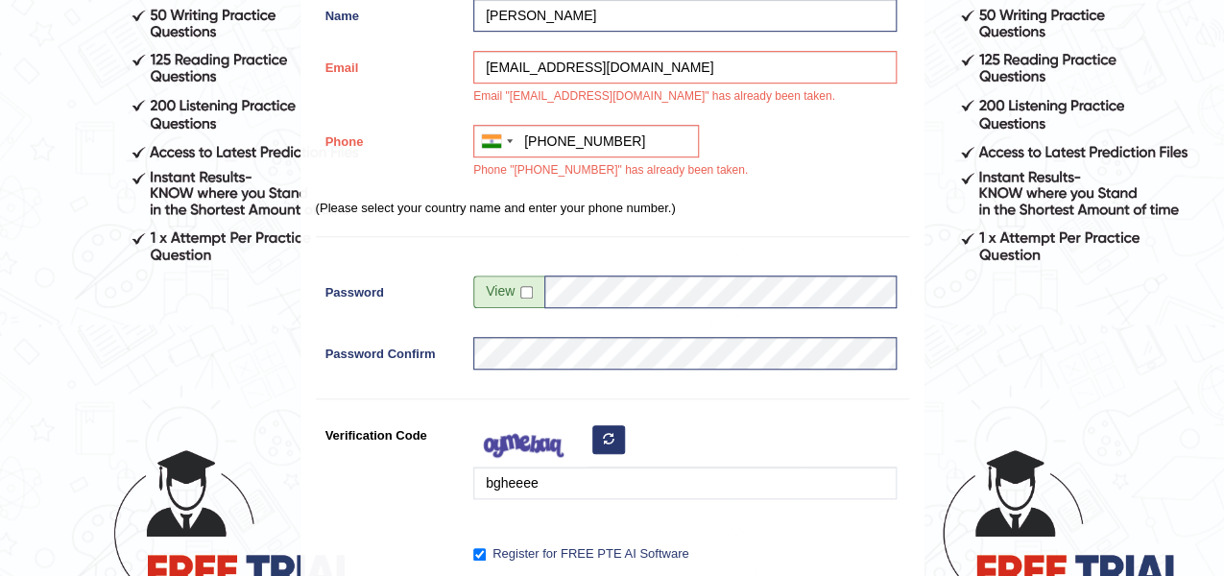
scroll to position [415, 0]
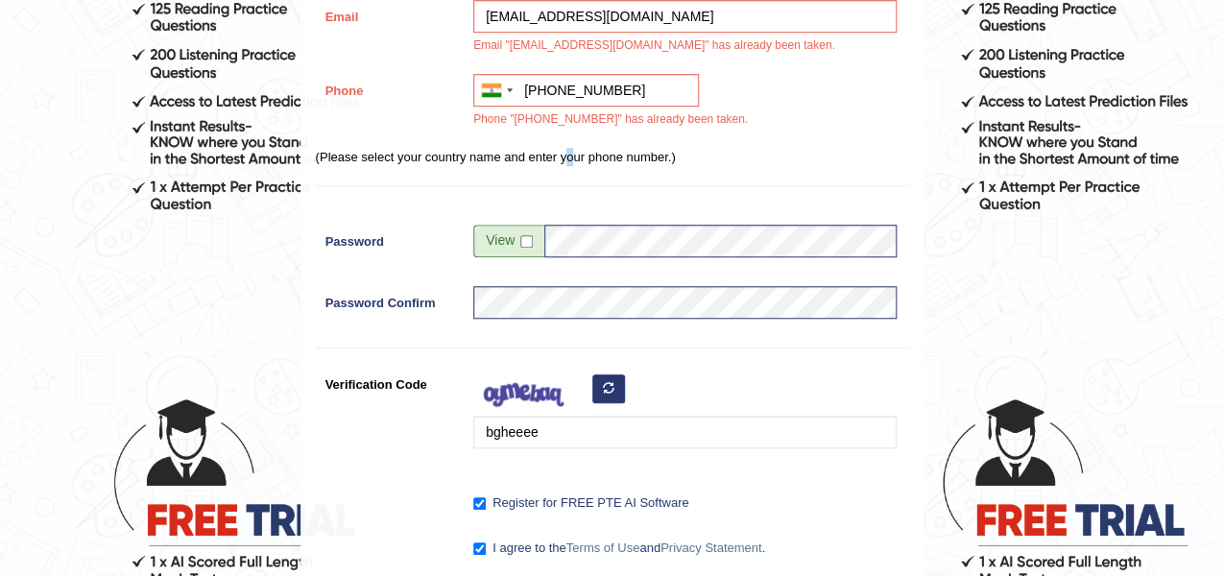
click at [567, 150] on p "(Please select your country name and enter your phone number.)" at bounding box center [612, 157] width 593 height 18
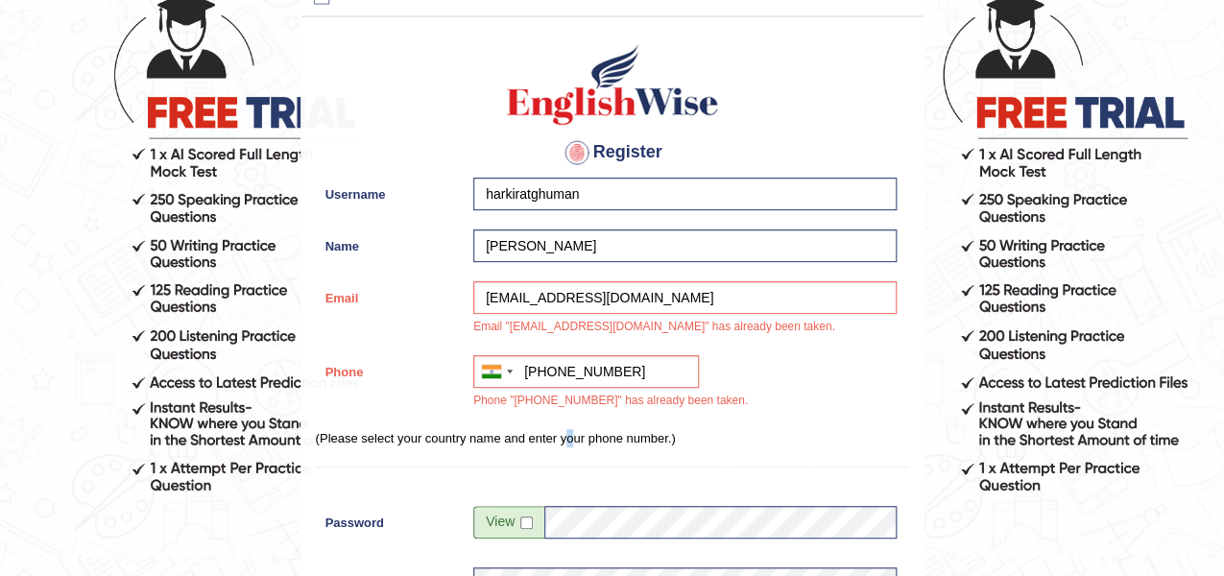
scroll to position [127, 0]
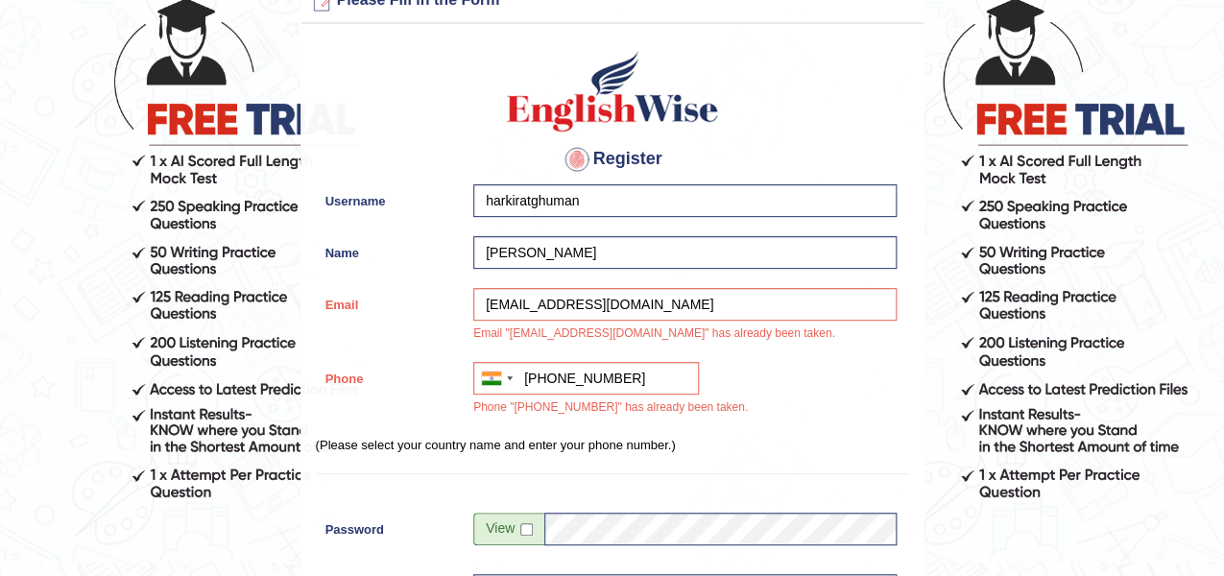
click at [325, 195] on label "Username" at bounding box center [390, 197] width 149 height 26
click at [473, 195] on input "harkiratghuman" at bounding box center [684, 200] width 423 height 33
click at [556, 156] on h4 "Register" at bounding box center [612, 159] width 593 height 31
click at [634, 164] on h4 "Register" at bounding box center [612, 159] width 593 height 31
click at [613, 151] on h4 "Register" at bounding box center [612, 159] width 593 height 31
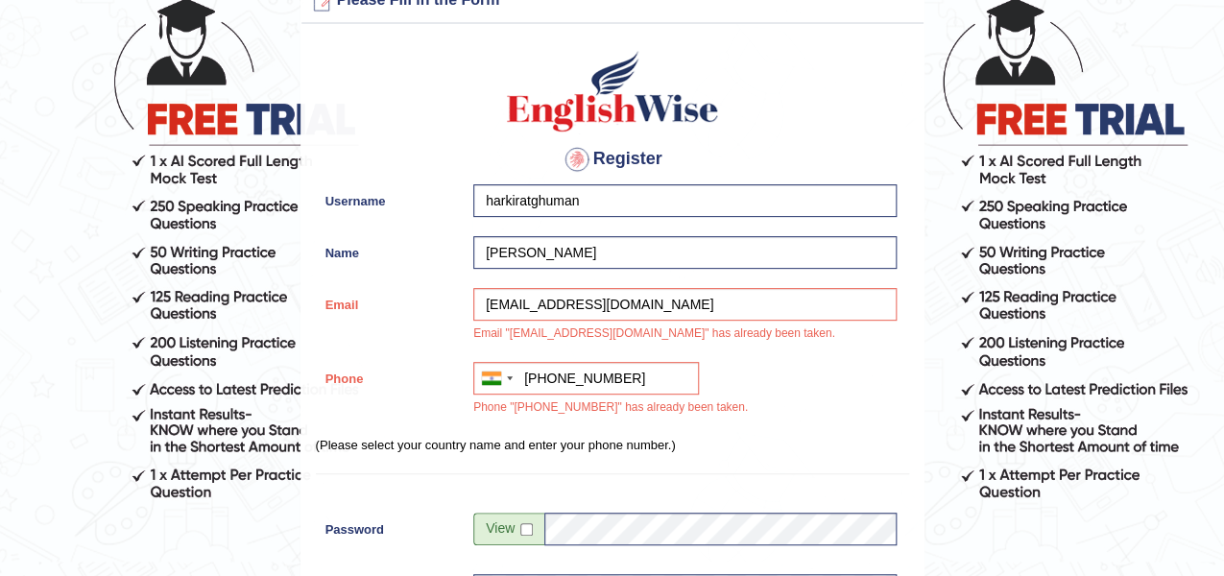
click at [615, 154] on h4 "Register" at bounding box center [612, 159] width 593 height 31
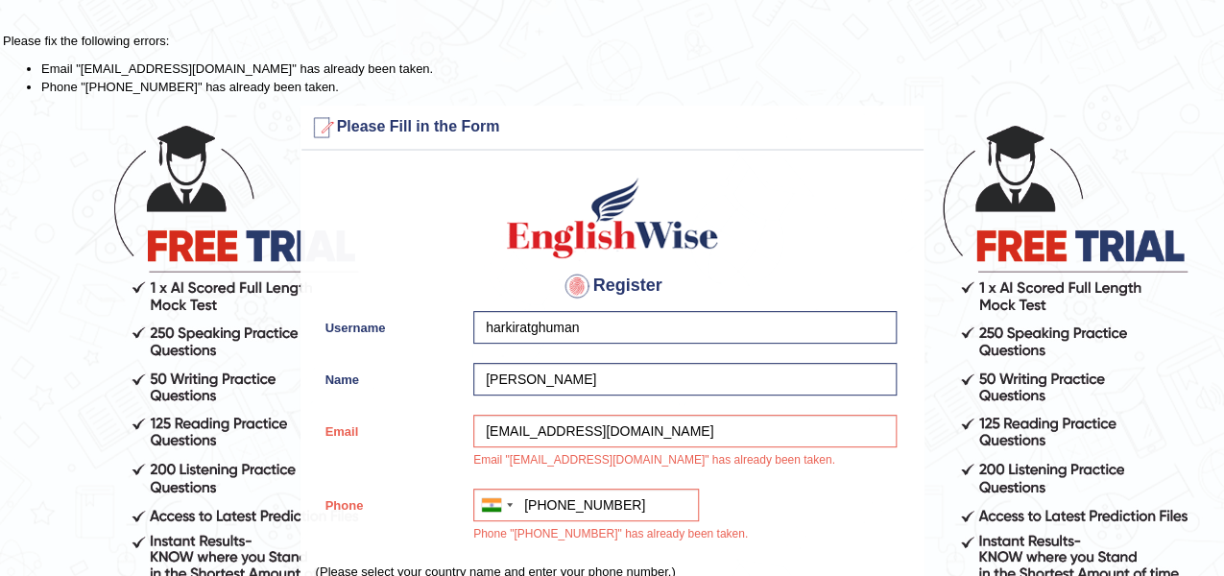
scroll to position [0, 0]
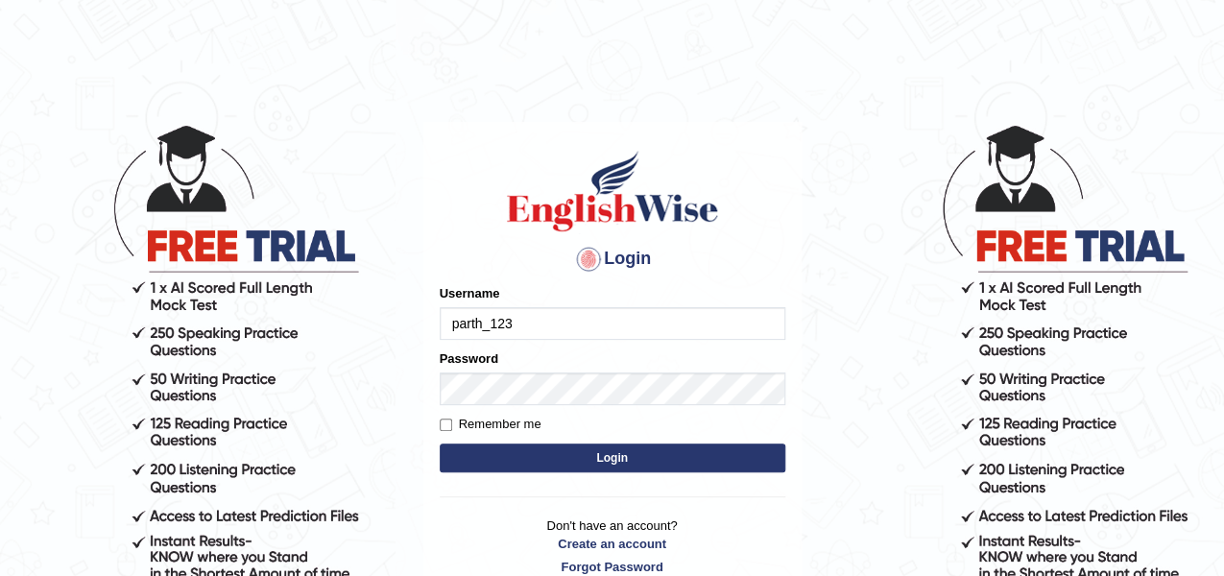
click at [540, 316] on input "parth_123" at bounding box center [613, 323] width 346 height 33
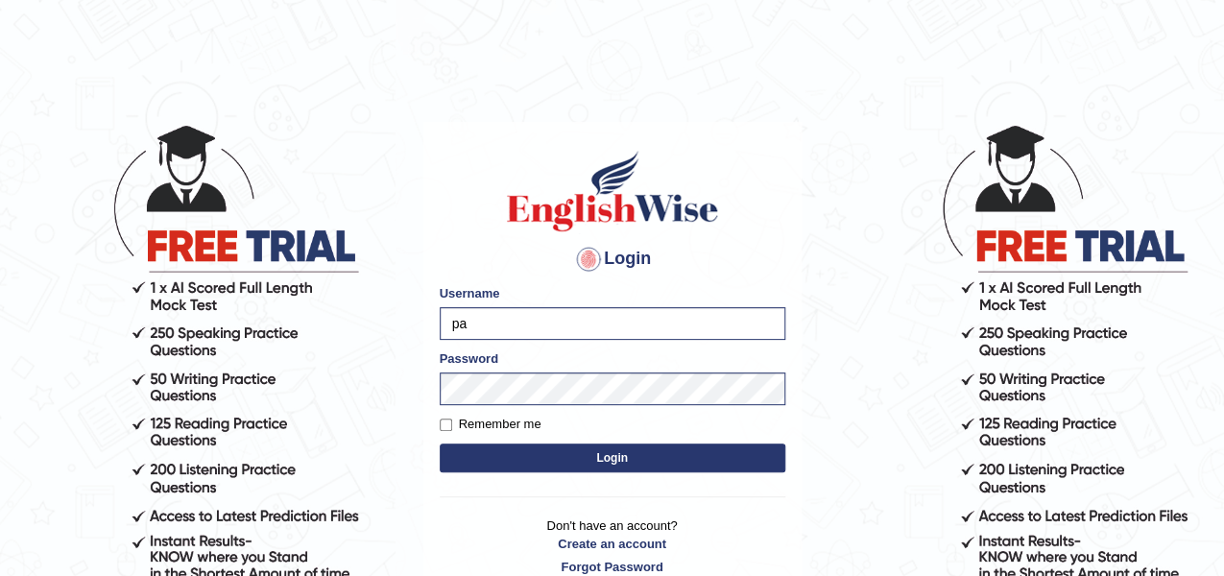
type input "p"
type input "[EMAIL_ADDRESS][DOMAIN_NAME]"
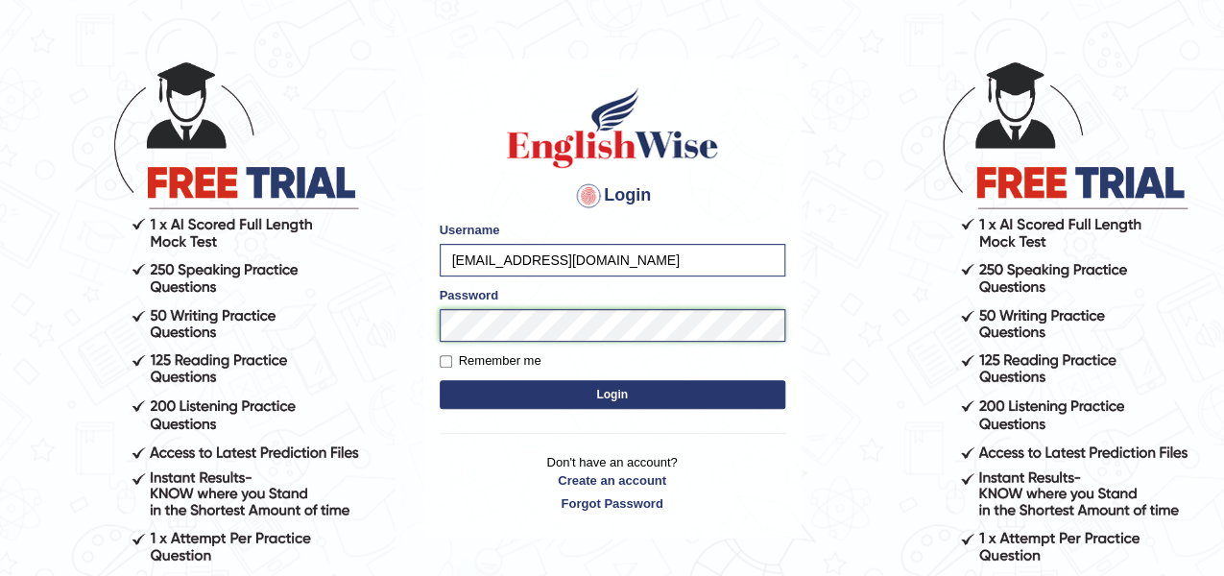
scroll to position [96, 0]
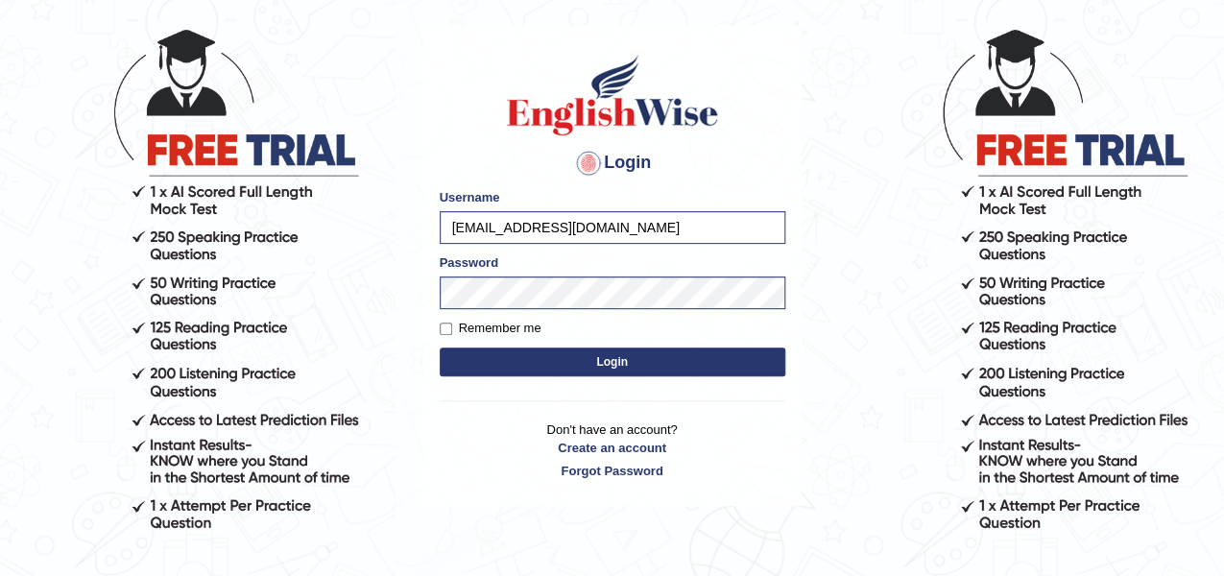
click at [547, 369] on button "Login" at bounding box center [613, 362] width 346 height 29
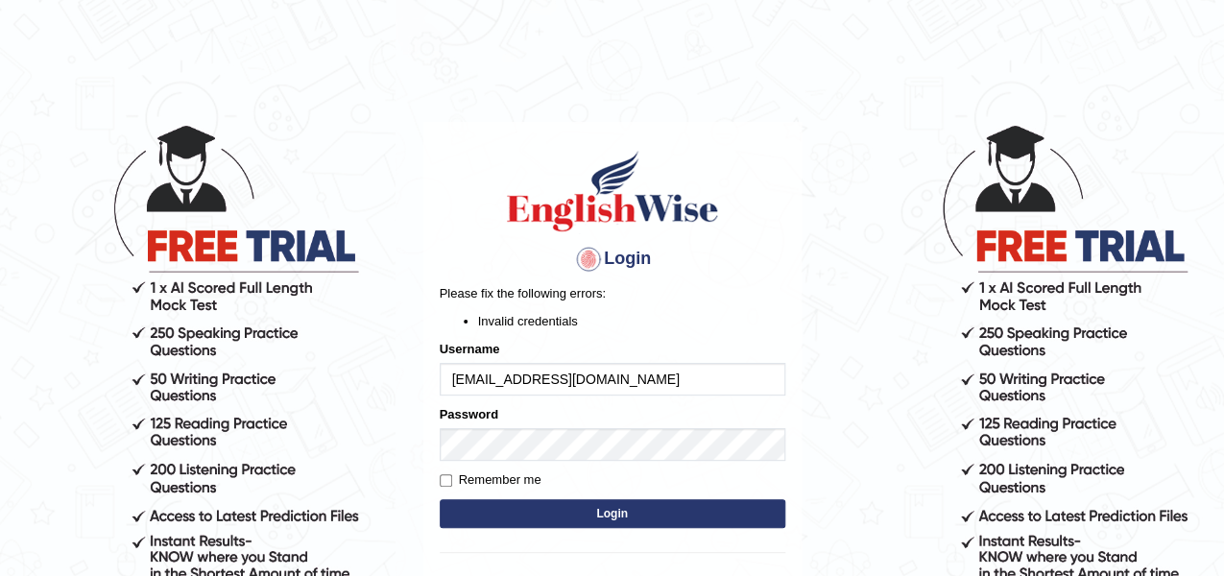
scroll to position [188, 0]
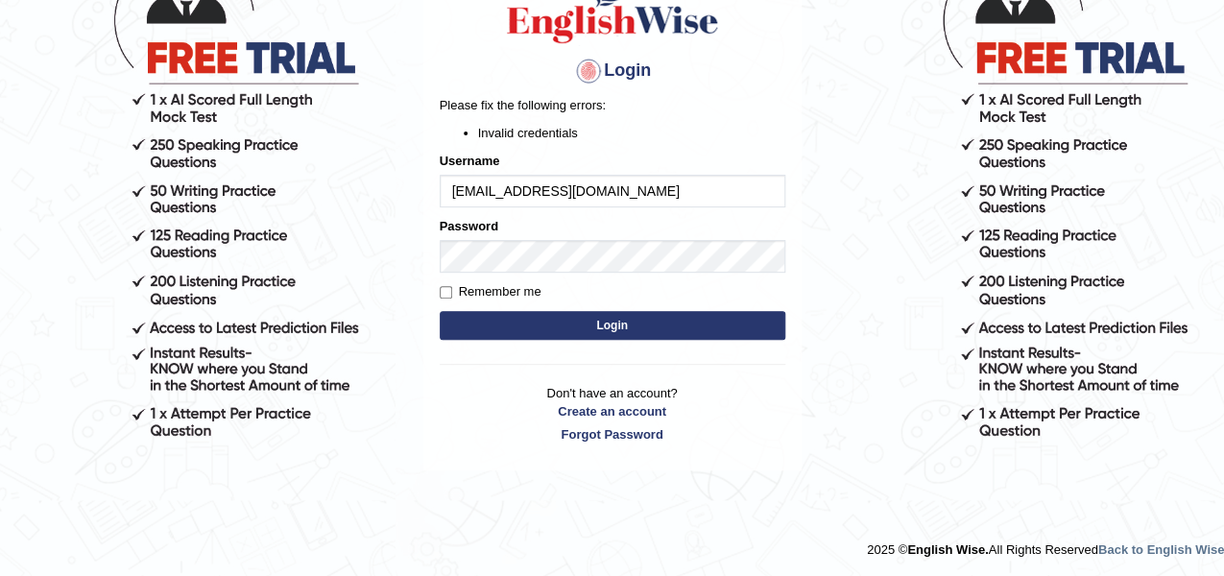
click at [603, 321] on button "Login" at bounding box center [613, 325] width 346 height 29
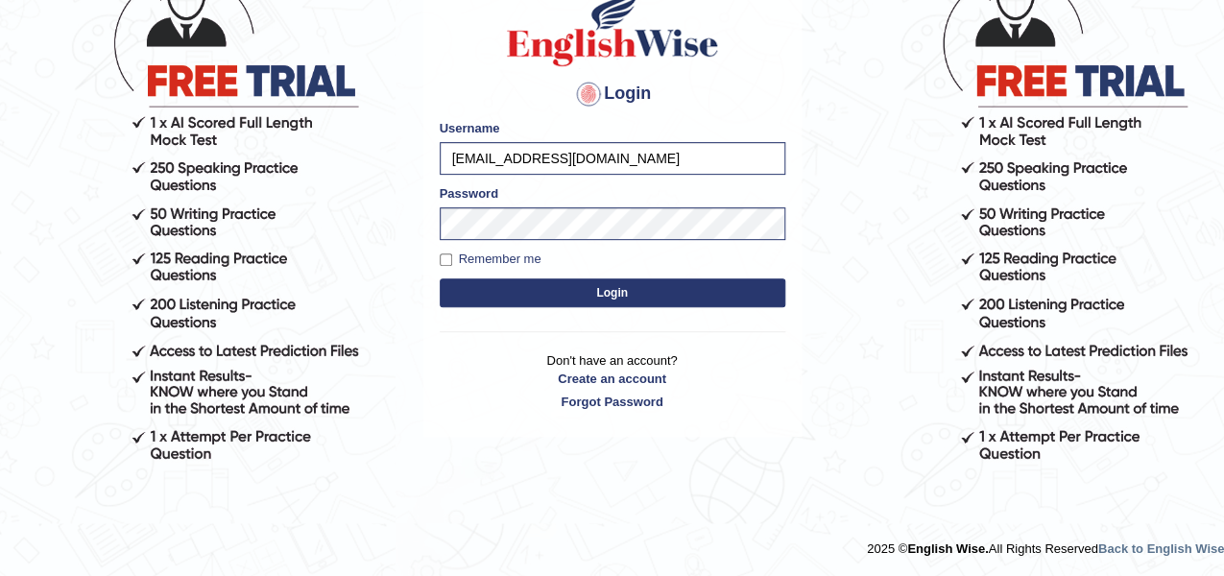
scroll to position [164, 0]
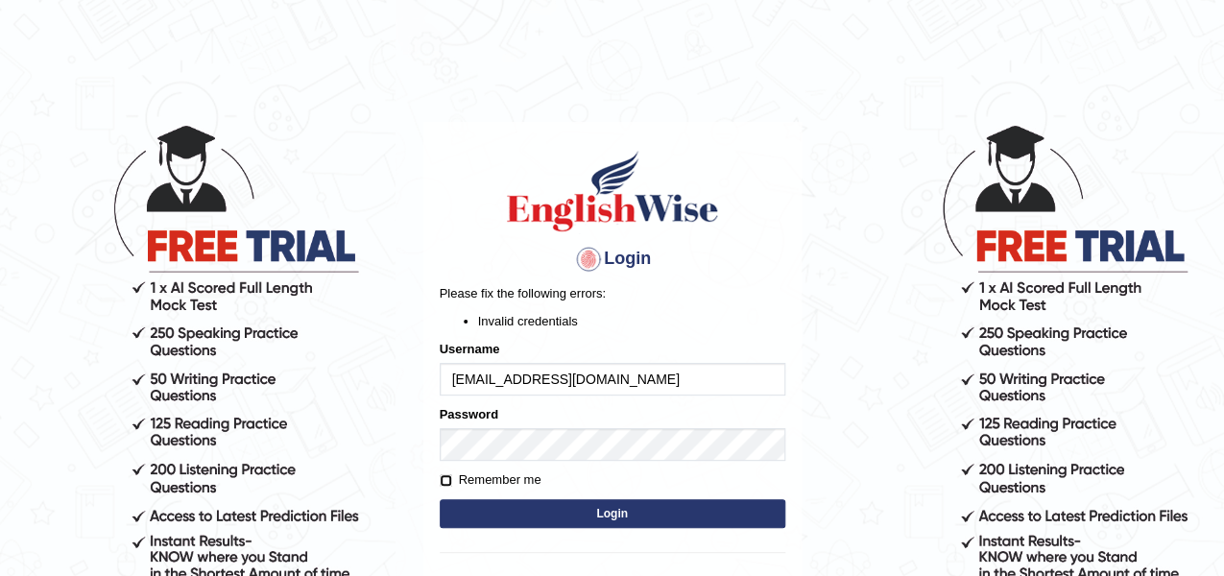
click at [446, 476] on input "Remember me" at bounding box center [446, 480] width 12 height 12
checkbox input "true"
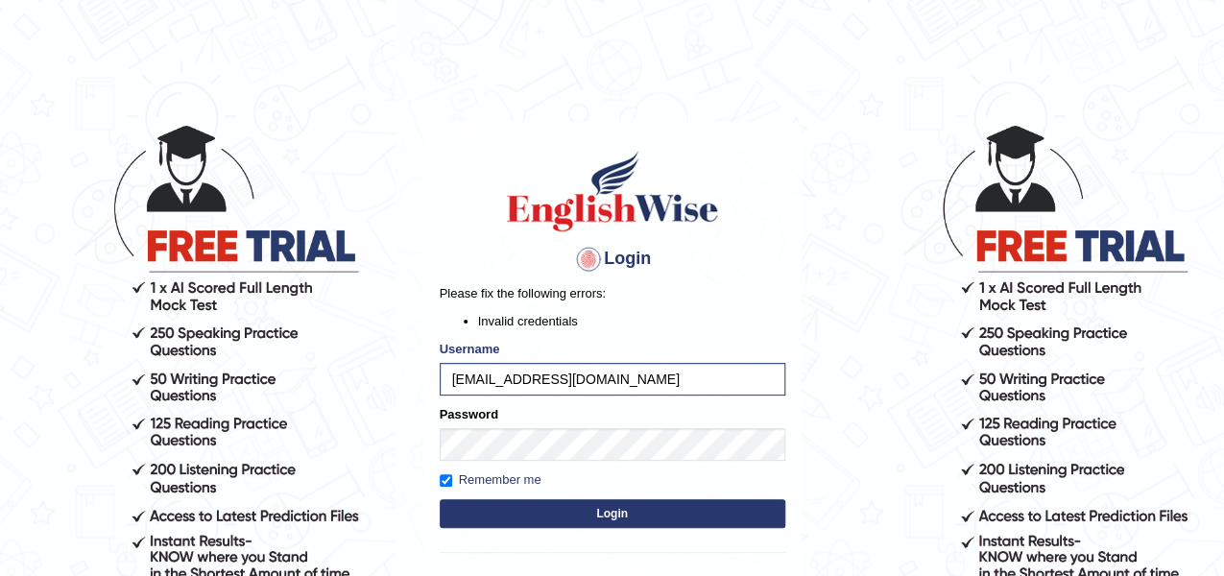
click at [518, 511] on button "Login" at bounding box center [613, 513] width 346 height 29
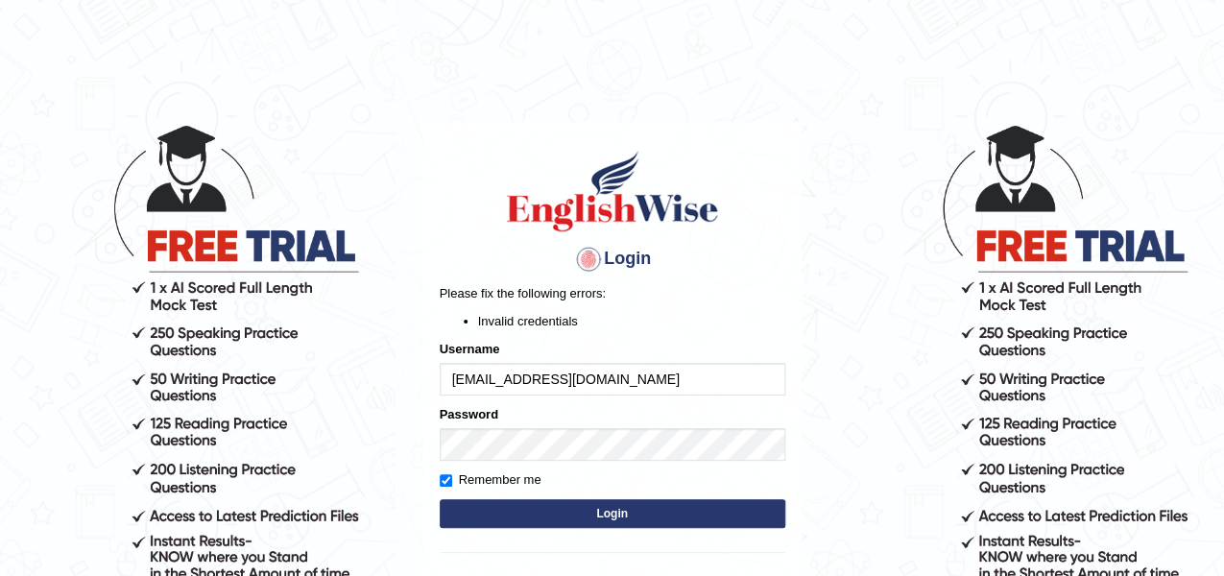
click at [642, 312] on li "Invalid credentials" at bounding box center [631, 321] width 307 height 18
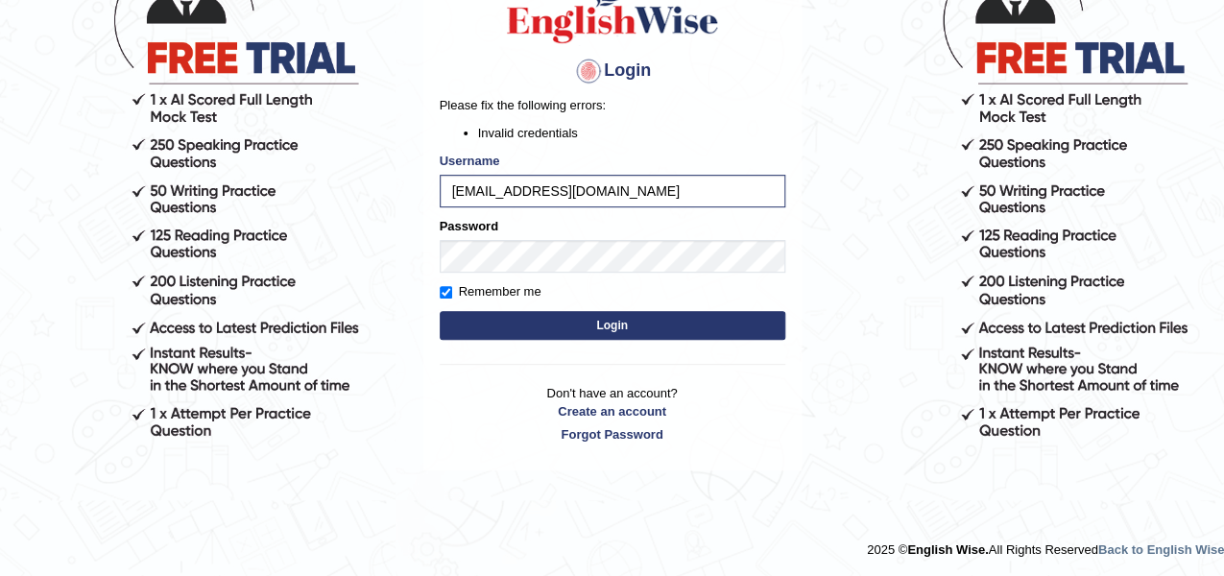
click at [576, 321] on button "Login" at bounding box center [613, 325] width 346 height 29
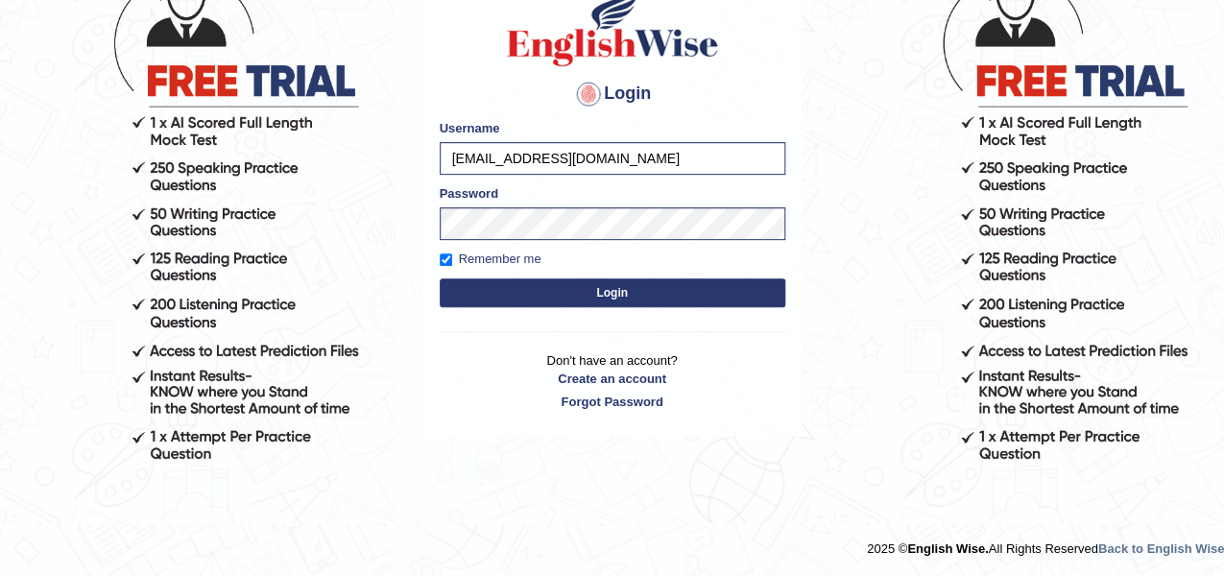
scroll to position [164, 0]
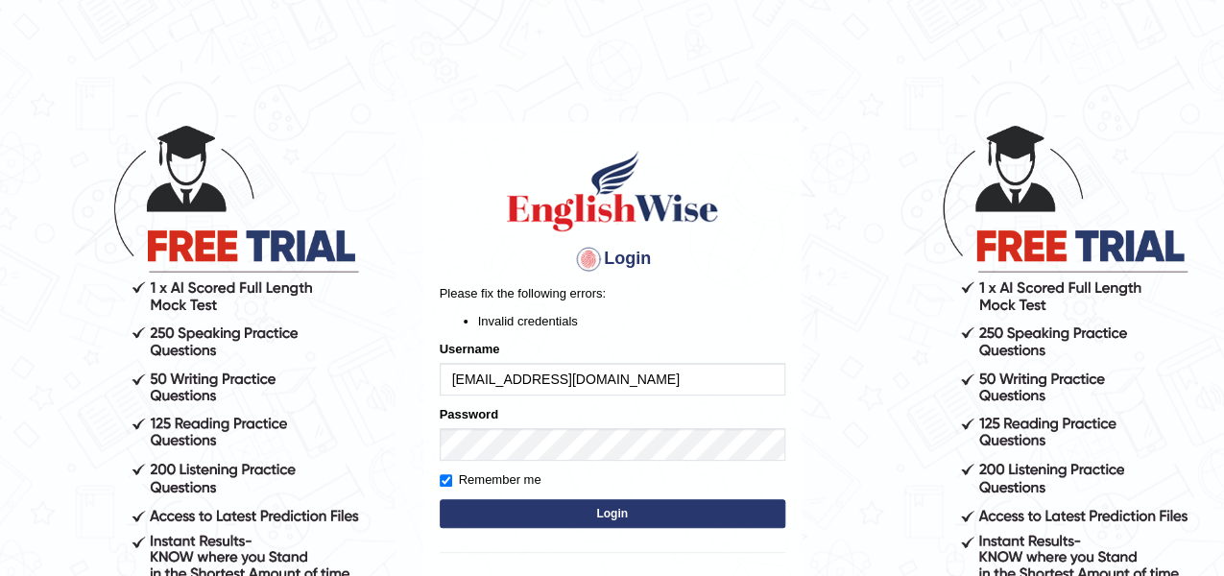
click at [513, 317] on li "Invalid credentials" at bounding box center [631, 321] width 307 height 18
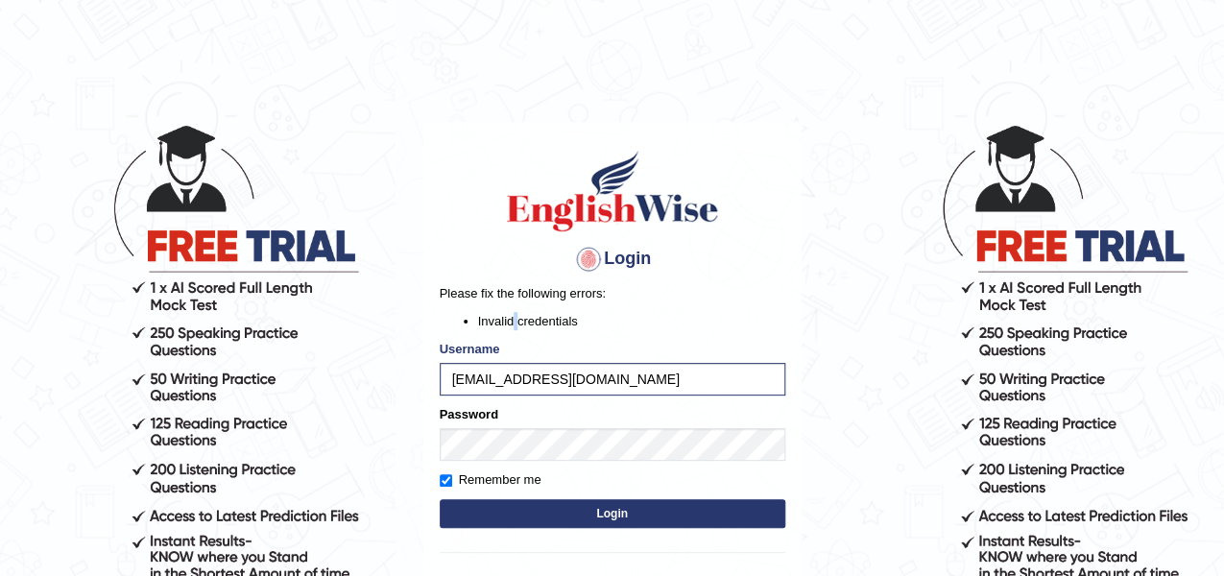
click at [513, 316] on li "Invalid credentials" at bounding box center [631, 321] width 307 height 18
click at [483, 320] on li "Invalid credentials" at bounding box center [631, 321] width 307 height 18
click at [484, 322] on li "Invalid credentials" at bounding box center [631, 321] width 307 height 18
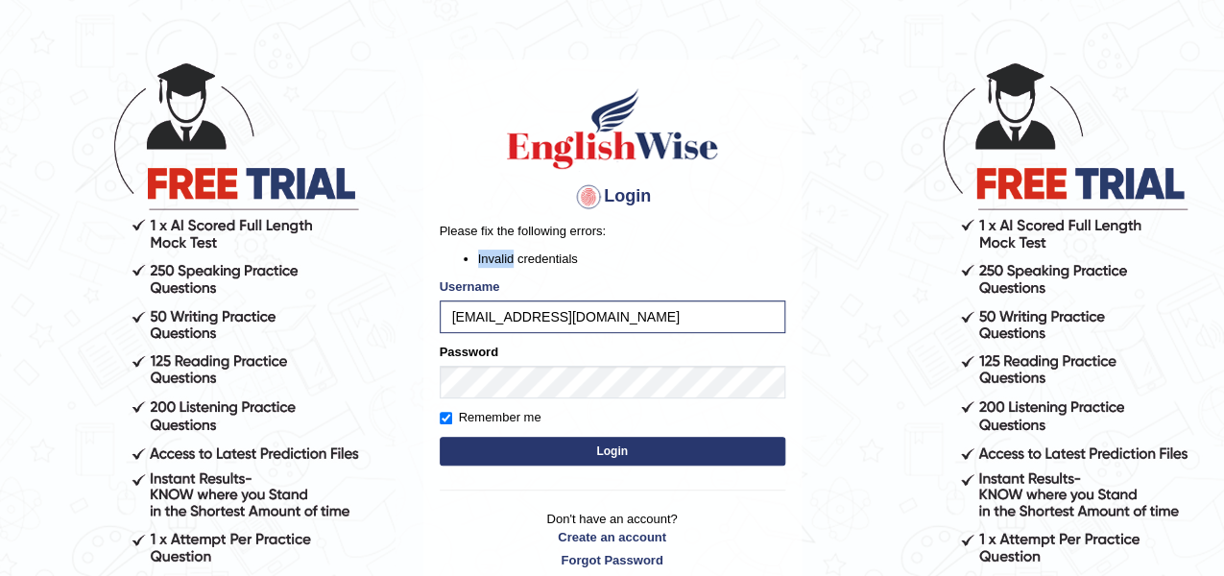
scroll to position [96, 0]
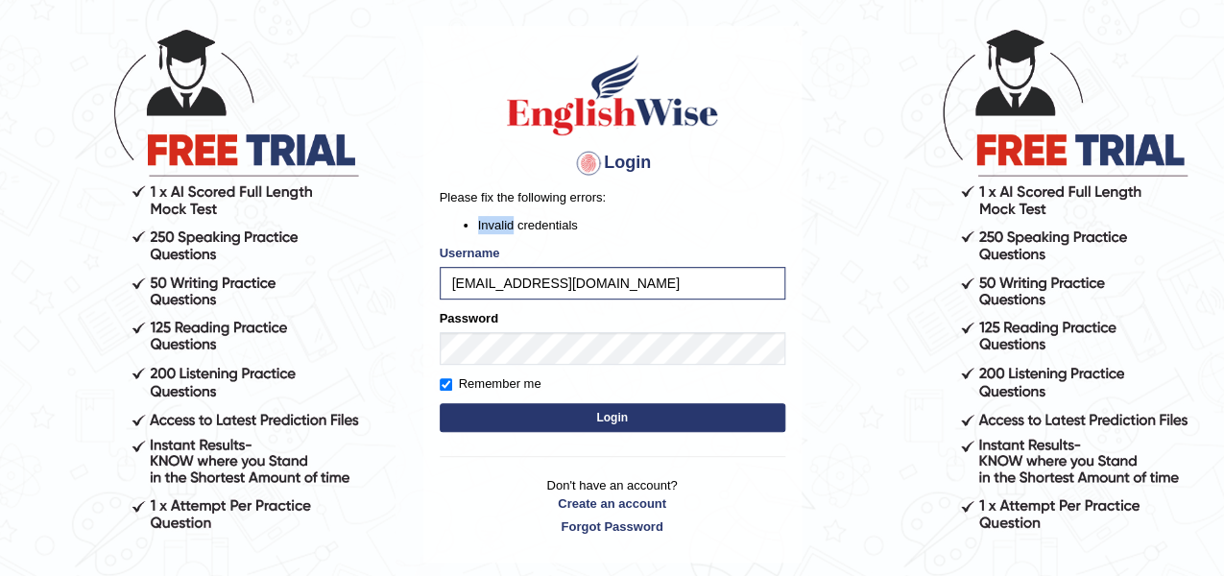
click at [639, 422] on button "Login" at bounding box center [613, 417] width 346 height 29
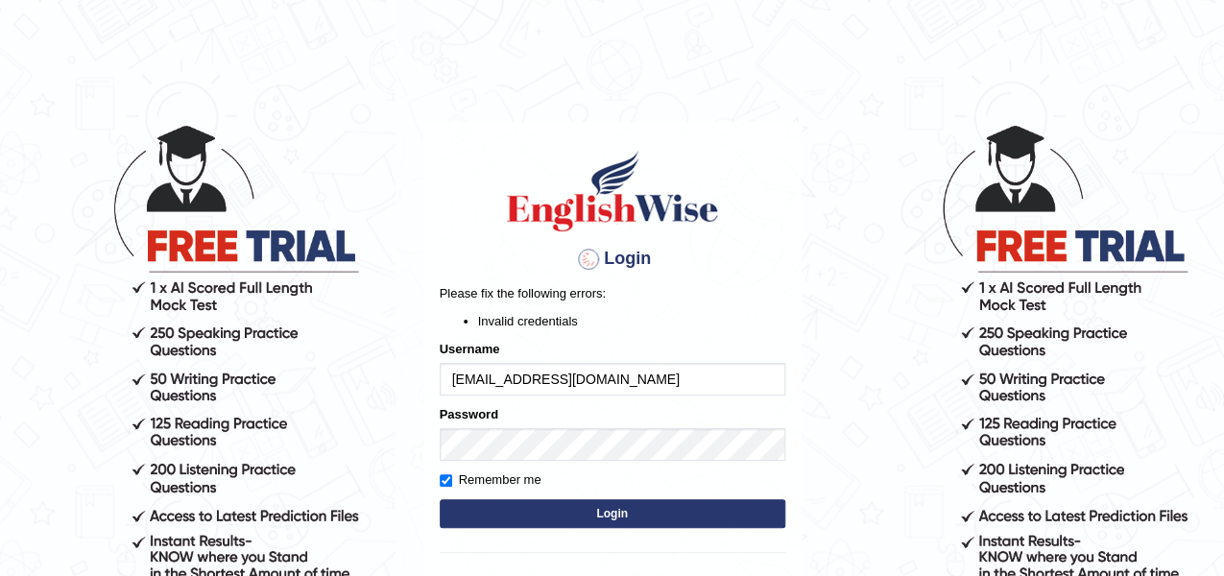
click at [596, 266] on div at bounding box center [588, 259] width 31 height 31
click at [588, 262] on div at bounding box center [588, 259] width 31 height 31
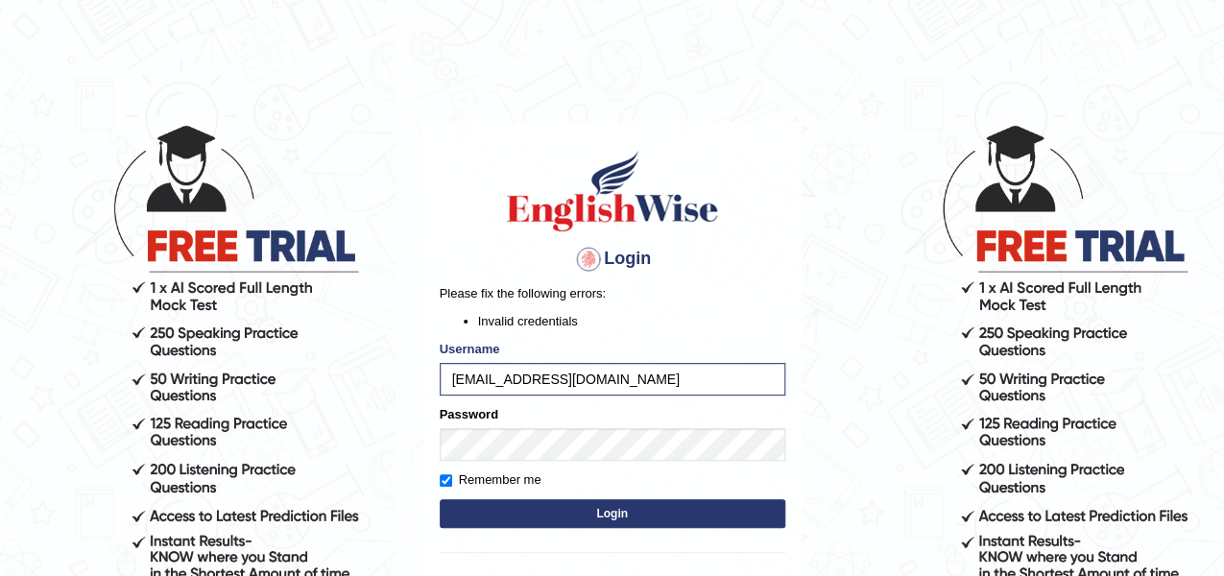
click at [588, 261] on div at bounding box center [588, 259] width 31 height 31
click at [588, 260] on div at bounding box center [588, 259] width 31 height 31
click at [629, 253] on h4 "Login" at bounding box center [613, 259] width 346 height 31
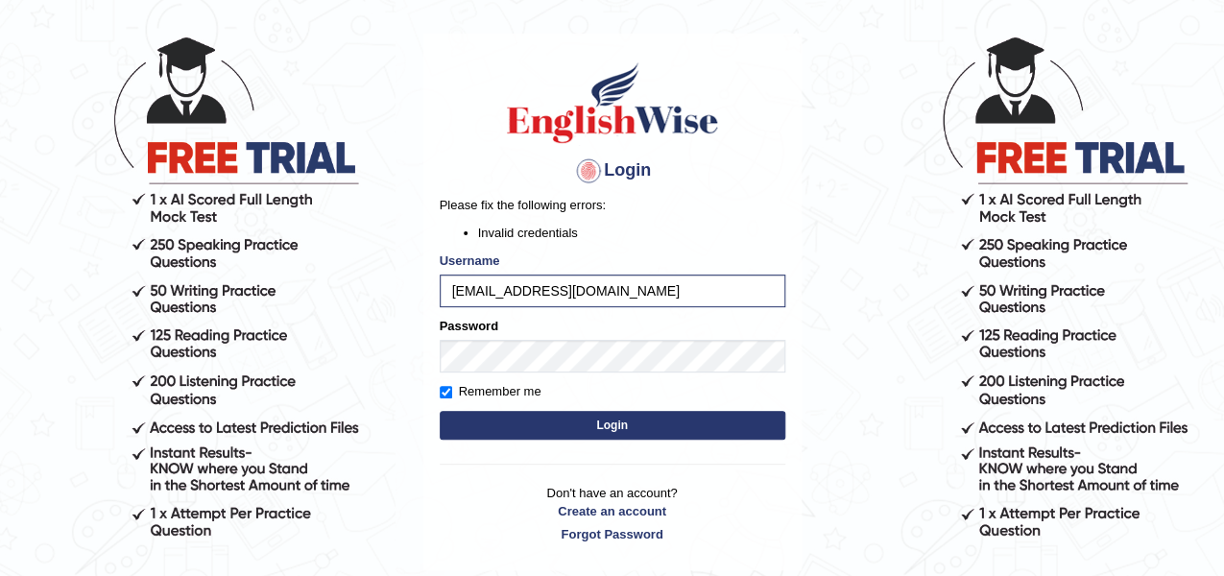
scroll to position [188, 0]
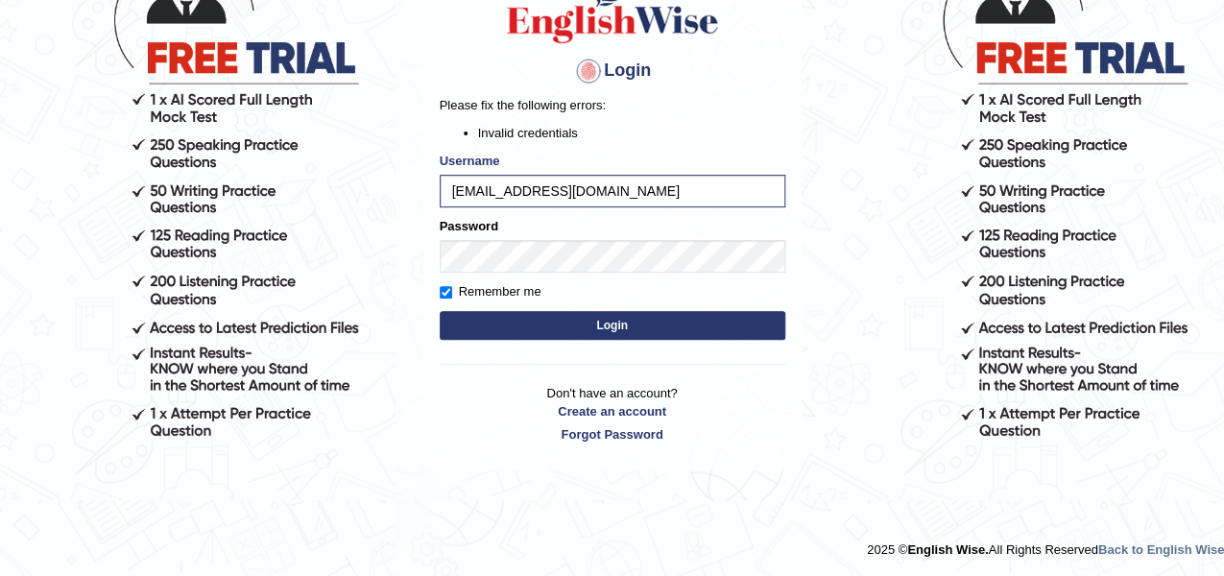
click at [600, 391] on p "Don't have an account? Create an account Forgot Password" at bounding box center [613, 414] width 346 height 60
click at [600, 392] on p "Don't have an account? Create an account Forgot Password" at bounding box center [613, 414] width 346 height 60
click at [632, 397] on p "Don't have an account? Create an account Forgot Password" at bounding box center [613, 414] width 346 height 60
click at [650, 397] on p "Don't have an account? Create an account Forgot Password" at bounding box center [613, 414] width 346 height 60
click at [659, 397] on p "Don't have an account? Create an account Forgot Password" at bounding box center [613, 414] width 346 height 60
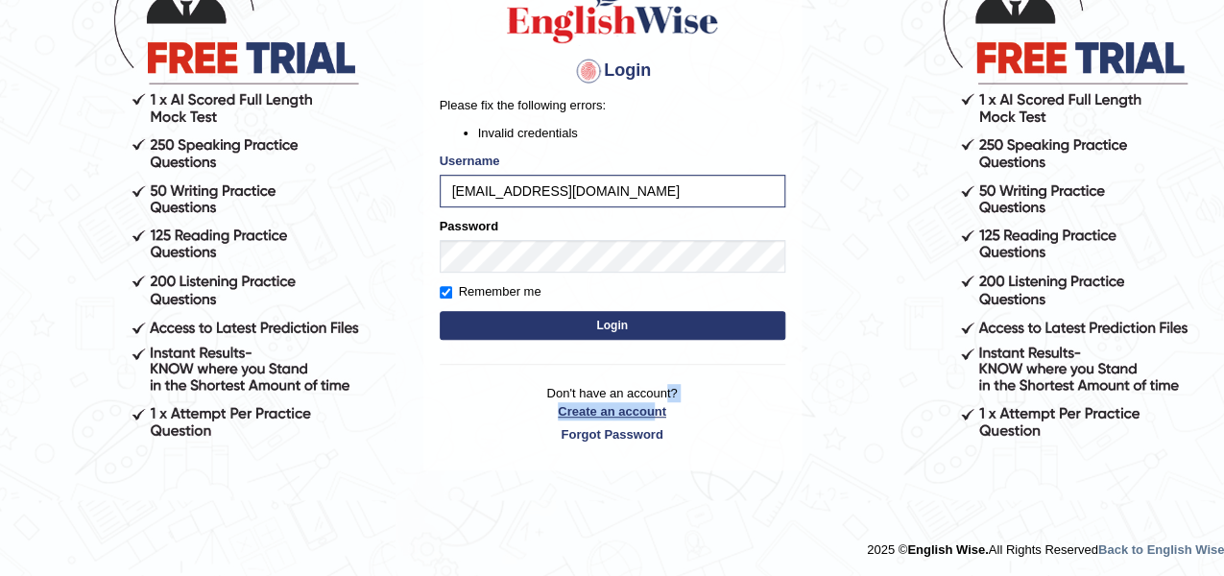
drag, startPoint x: 663, startPoint y: 395, endPoint x: 648, endPoint y: 411, distance: 22.4
click at [651, 408] on p "Don't have an account? Create an account Forgot Password" at bounding box center [613, 414] width 346 height 60
click at [639, 410] on link "Create an account" at bounding box center [613, 411] width 346 height 18
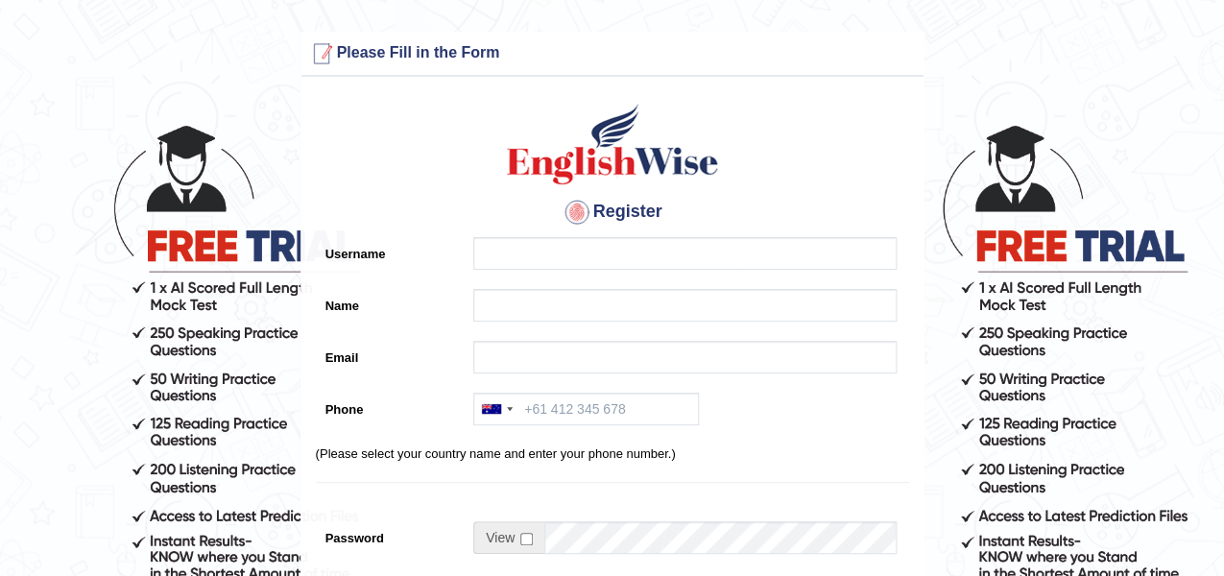
click at [328, 40] on div at bounding box center [321, 53] width 31 height 31
click at [326, 51] on div at bounding box center [321, 53] width 31 height 31
click at [328, 55] on div at bounding box center [321, 53] width 31 height 31
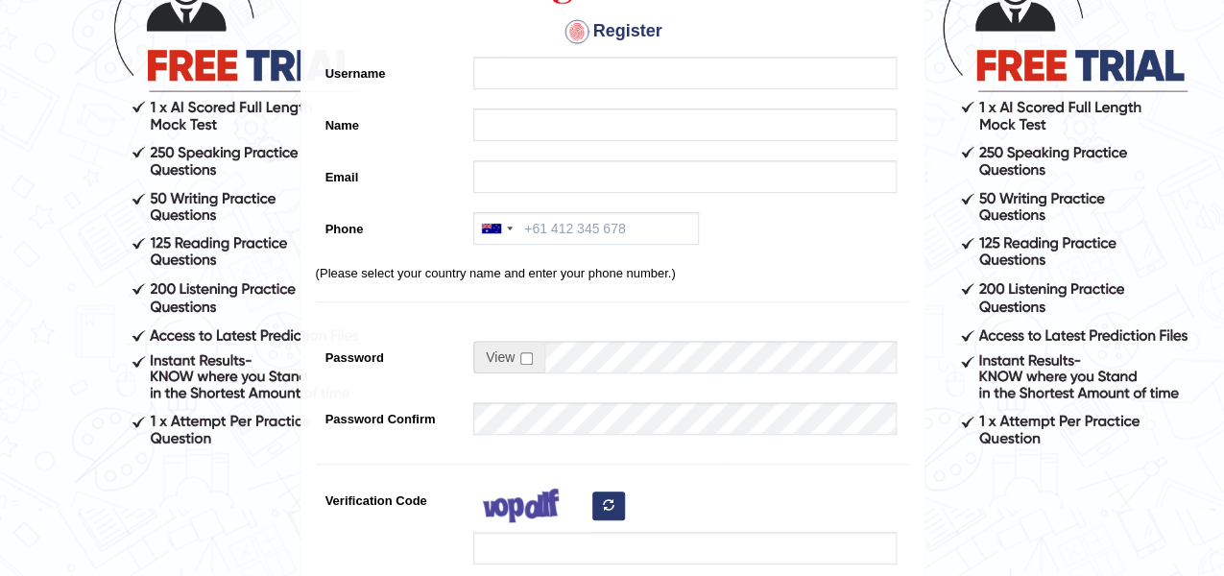
scroll to position [96, 0]
